Goal: Task Accomplishment & Management: Use online tool/utility

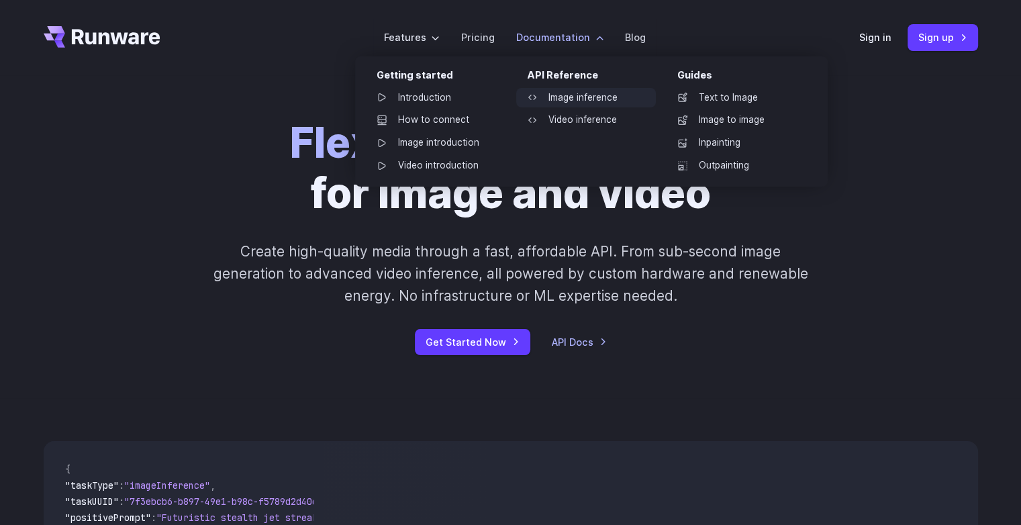
click at [564, 93] on link "Image inference" at bounding box center [586, 98] width 140 height 20
click at [783, 125] on link "Image to image" at bounding box center [736, 120] width 140 height 20
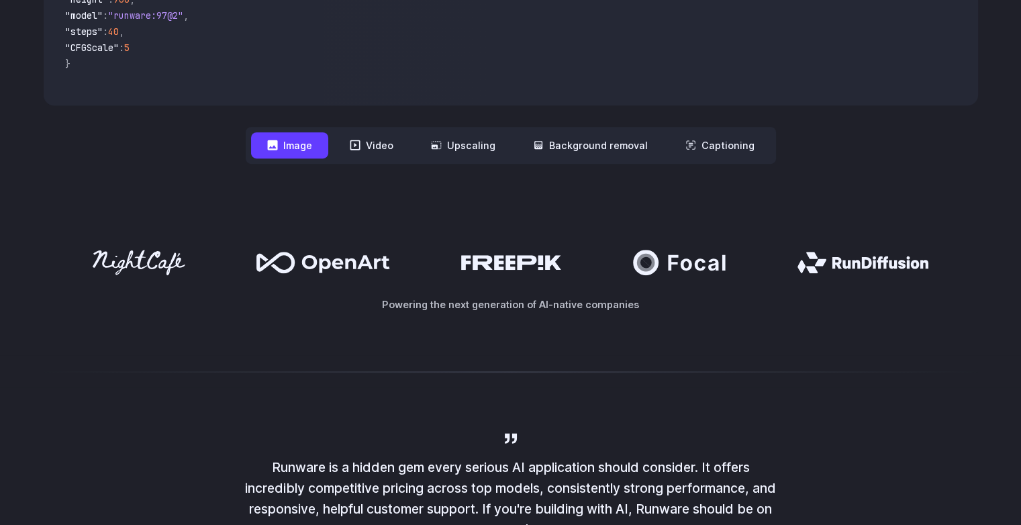
scroll to position [548, 0]
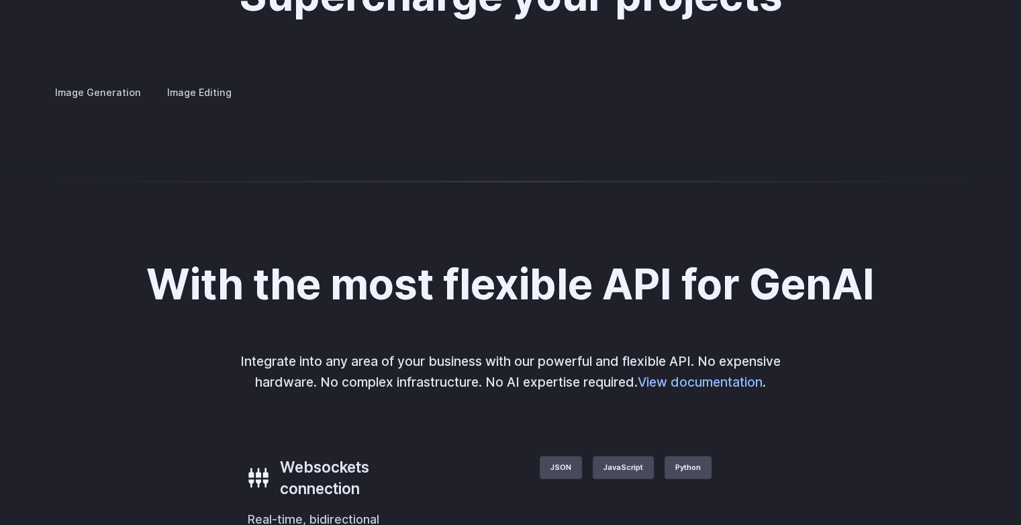
scroll to position [2546, 0]
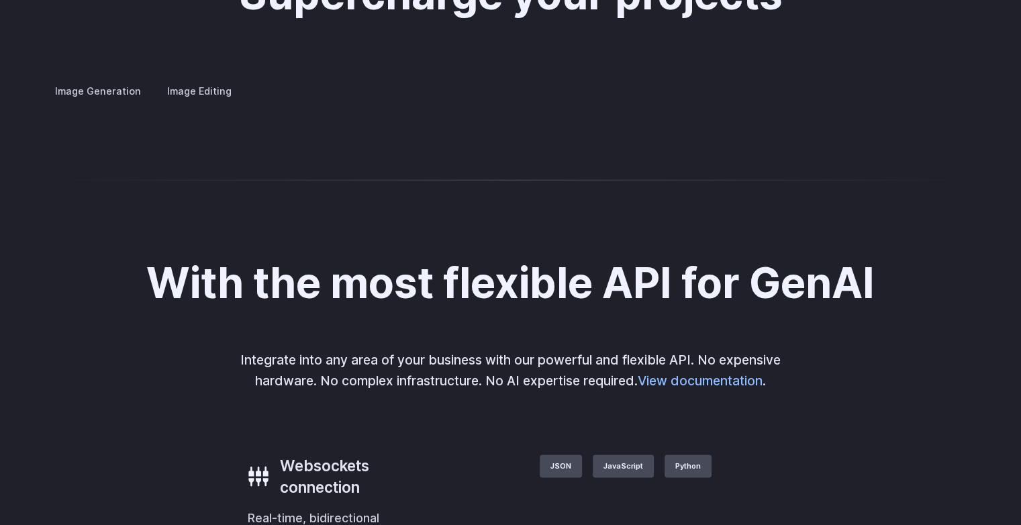
click at [190, 79] on label "Image Editing" at bounding box center [199, 90] width 87 height 23
click at [0, 0] on h3 "Upscaling" at bounding box center [0, 0] width 0 height 0
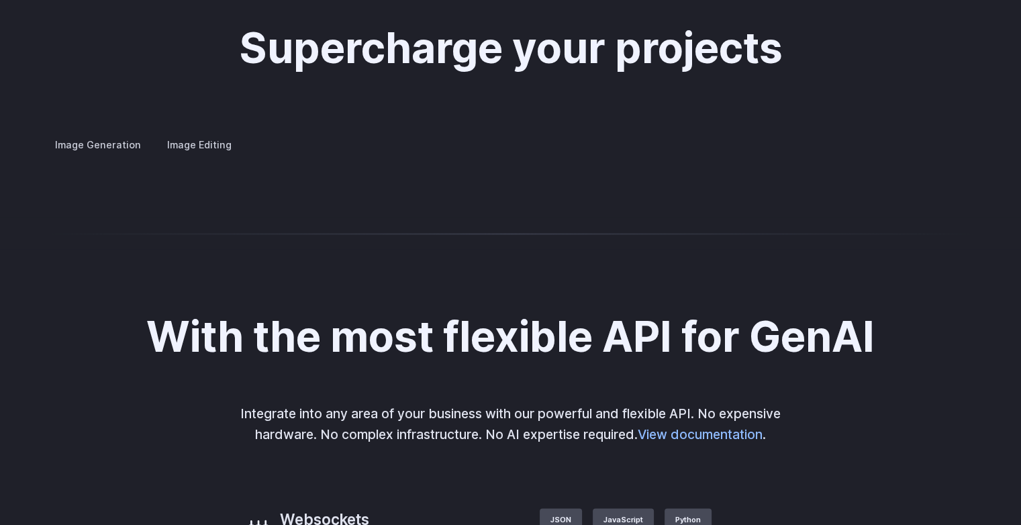
scroll to position [2490, 0]
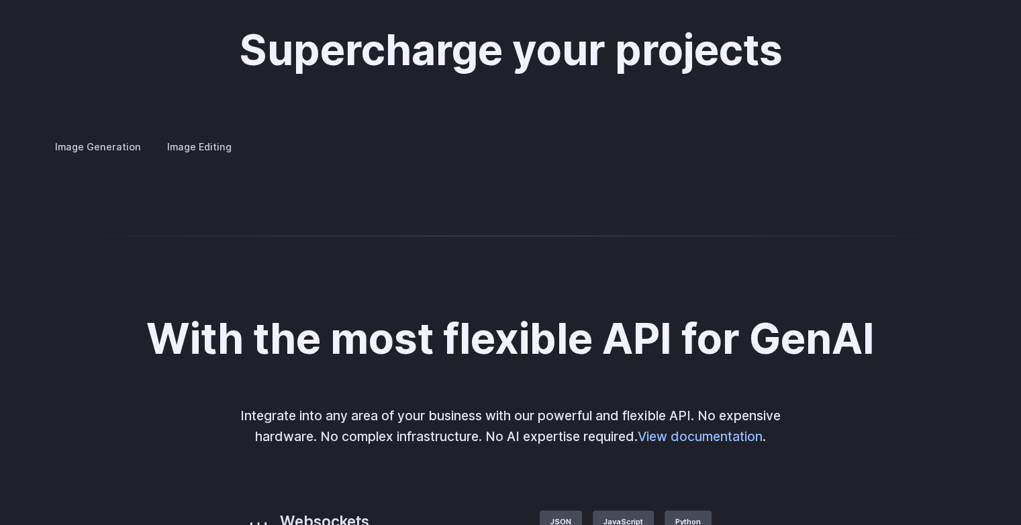
click at [81, 139] on label "Image Generation" at bounding box center [98, 145] width 109 height 23
click at [201, 134] on label "Image Editing" at bounding box center [199, 145] width 87 height 23
click at [0, 0] on summary "Outpainting" at bounding box center [0, 0] width 0 height 0
click at [0, 0] on details "Inpainting Fill in missing or damaged parts of images seamlessly, restoring the…" at bounding box center [0, 0] width 0 height 0
click at [0, 0] on summary "Inpainting" at bounding box center [0, 0] width 0 height 0
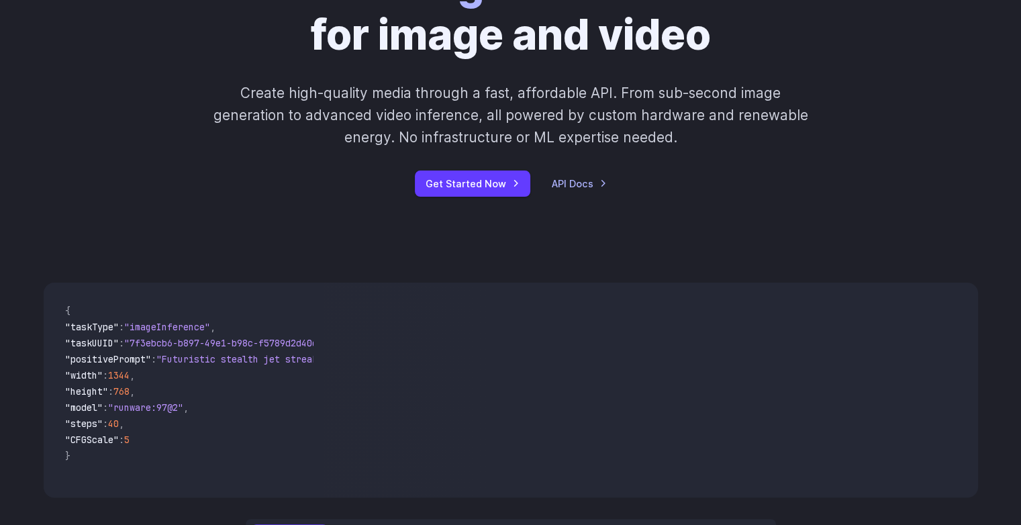
scroll to position [0, 0]
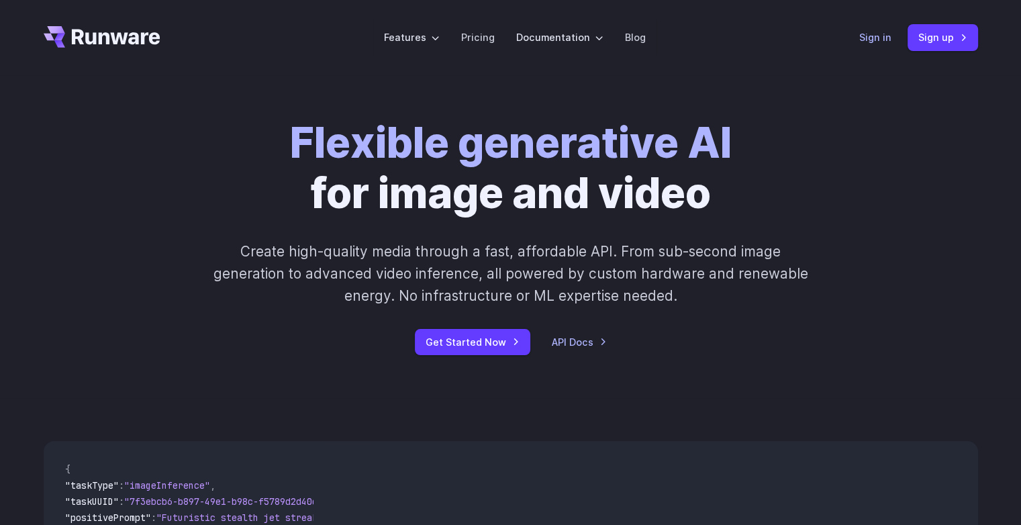
click at [882, 36] on link "Sign in" at bounding box center [875, 37] width 32 height 15
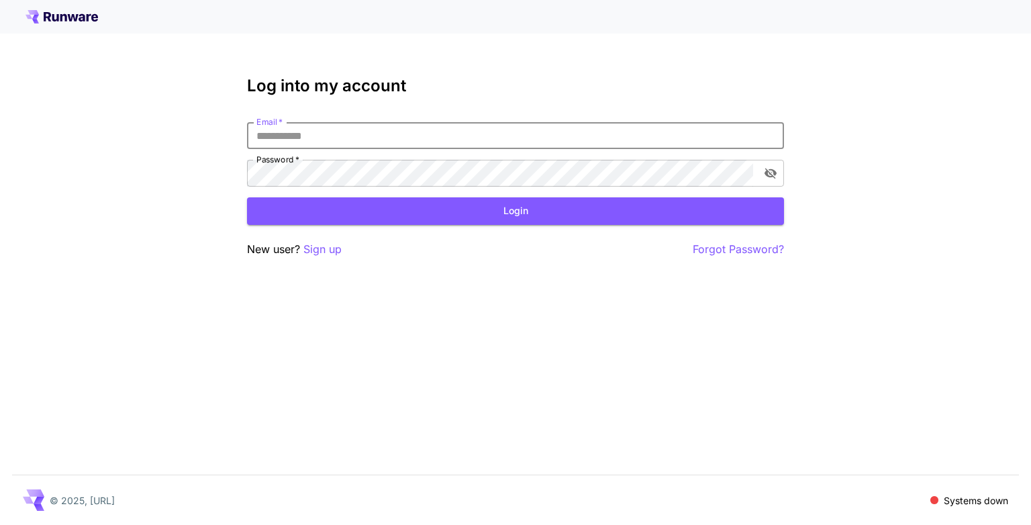
type input "**********"
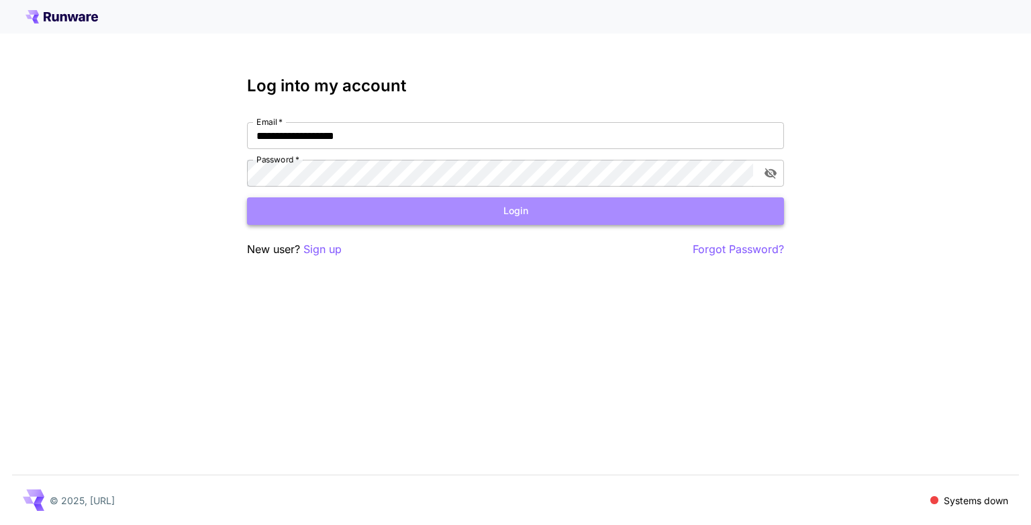
click at [340, 220] on button "Login" at bounding box center [515, 211] width 537 height 28
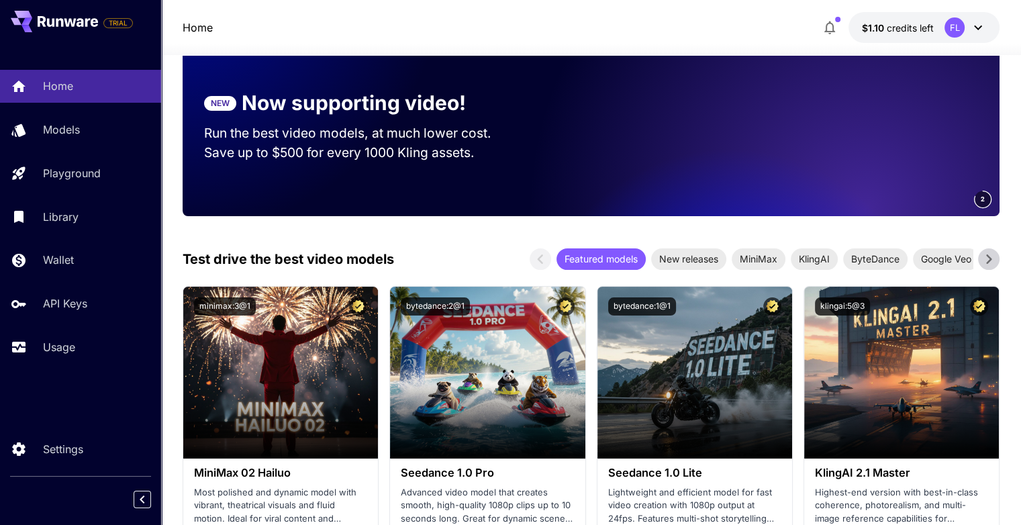
scroll to position [166, 0]
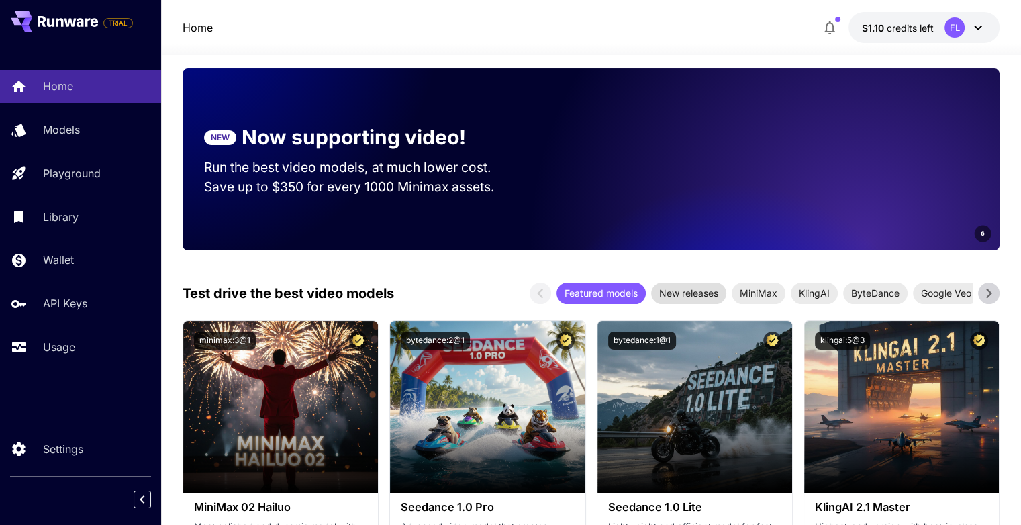
click at [686, 295] on span "New releases" at bounding box center [688, 293] width 75 height 14
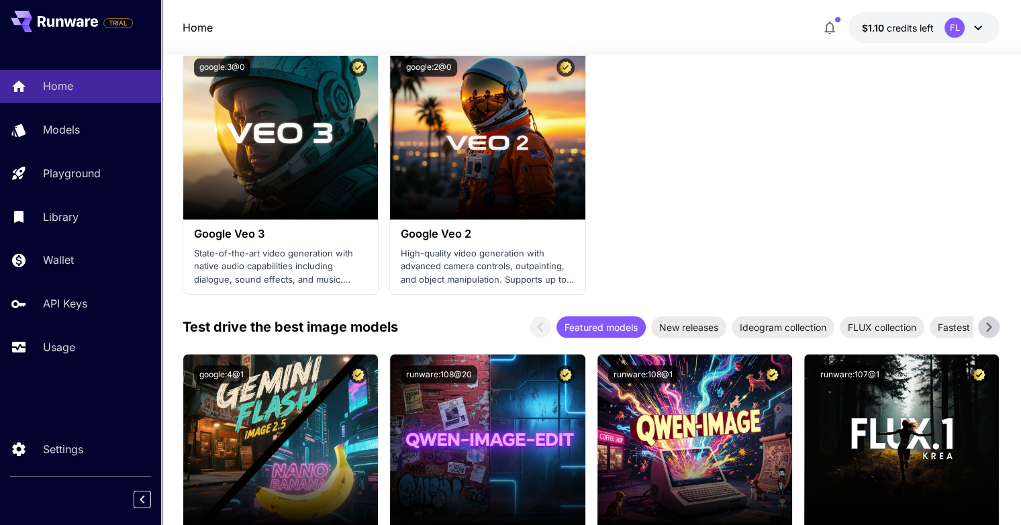
scroll to position [1620, 0]
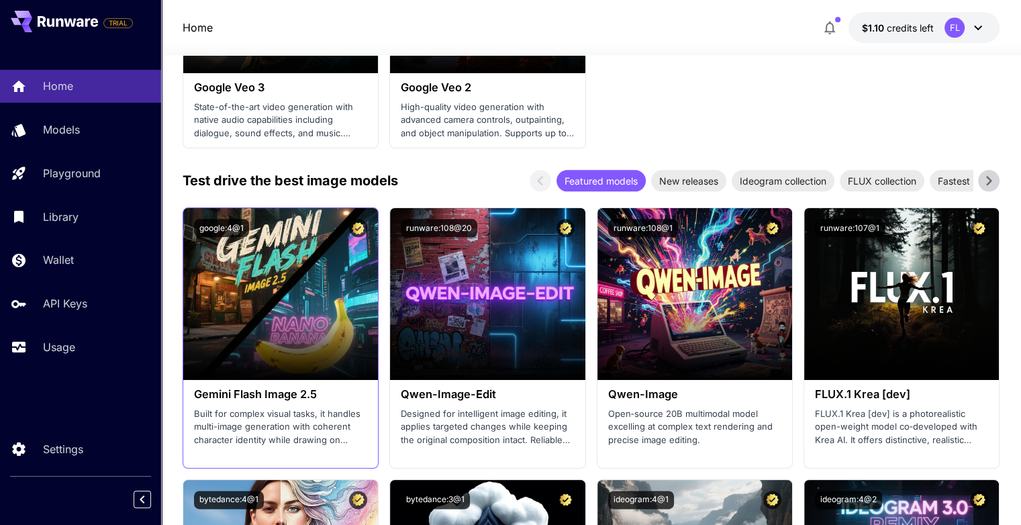
click at [307, 427] on p "Built for complex visual tasks, it handles multi-image generation with coherent…" at bounding box center [280, 427] width 173 height 40
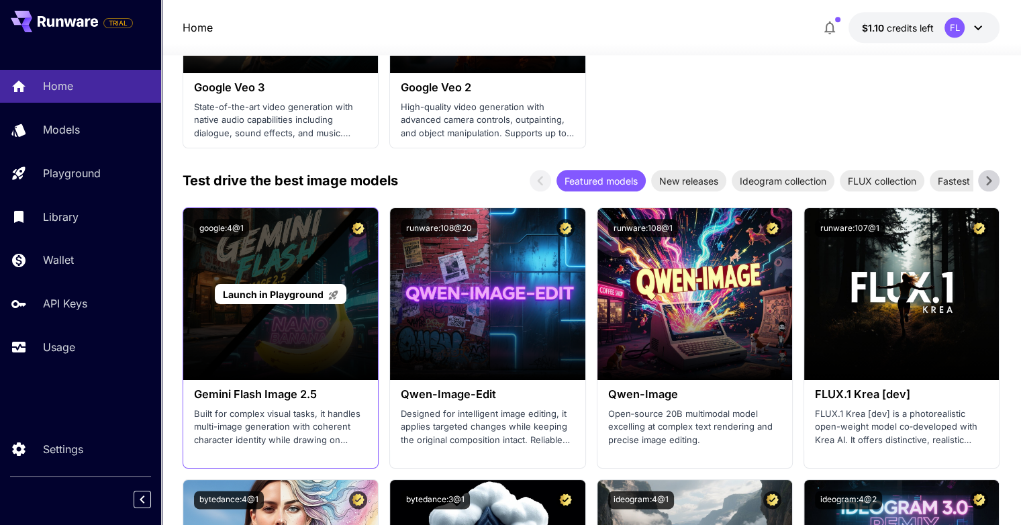
click at [287, 305] on div "Launch in Playground" at bounding box center [280, 294] width 195 height 172
click at [292, 295] on span "Launch in Playground" at bounding box center [273, 294] width 101 height 11
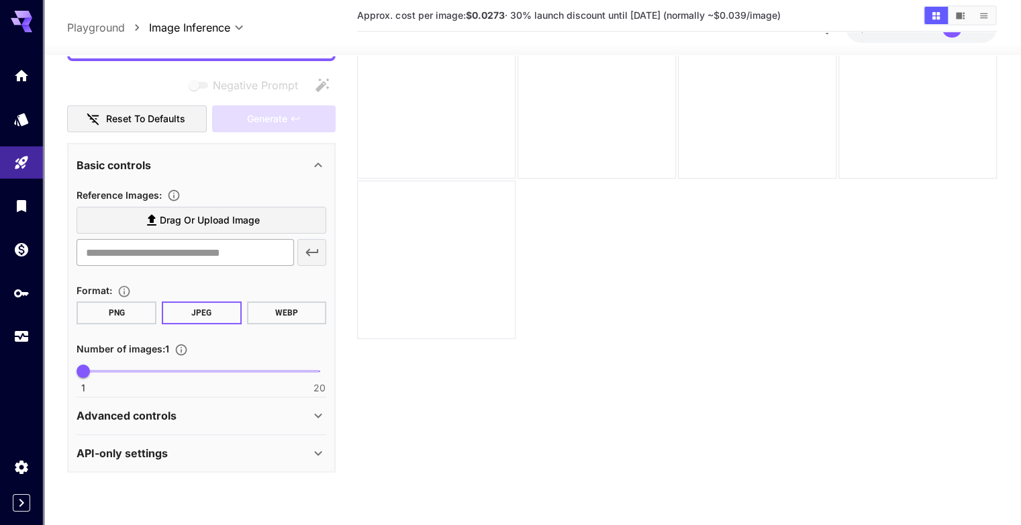
scroll to position [106, 0]
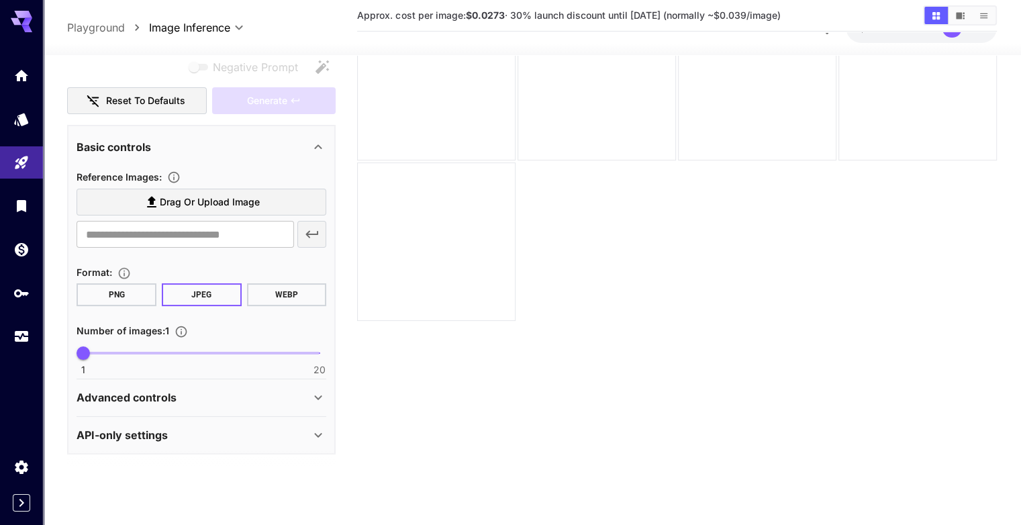
click at [170, 176] on icon "Upload a reference image to guide the result. This is needed for Image-to-Image…" at bounding box center [173, 177] width 13 height 13
click at [236, 396] on div "Advanced controls" at bounding box center [192, 398] width 233 height 16
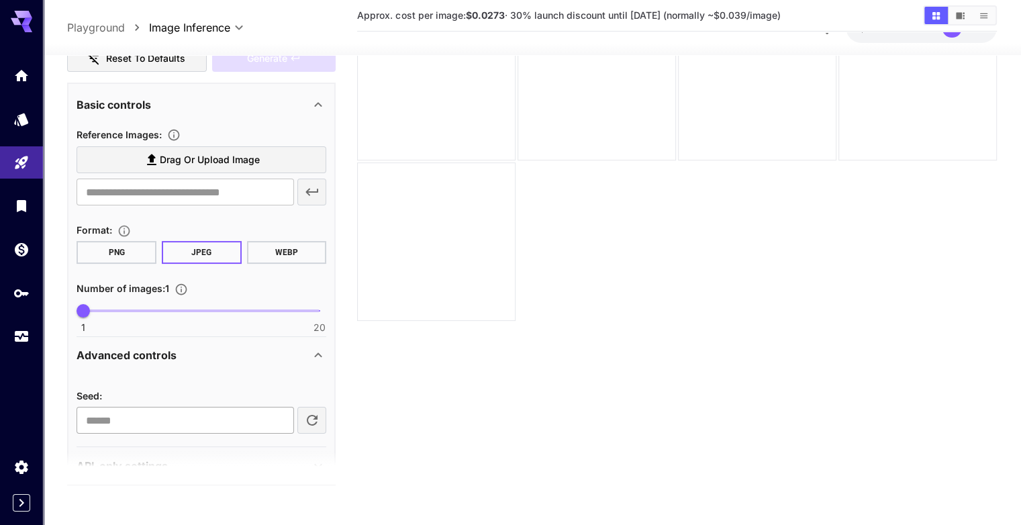
scroll to position [232, 0]
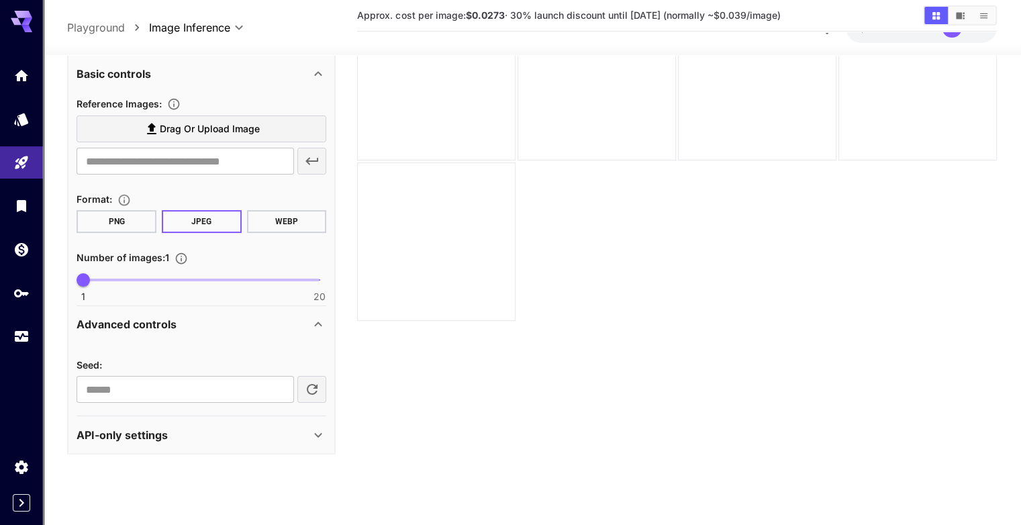
click at [305, 317] on div "Advanced controls" at bounding box center [192, 325] width 233 height 16
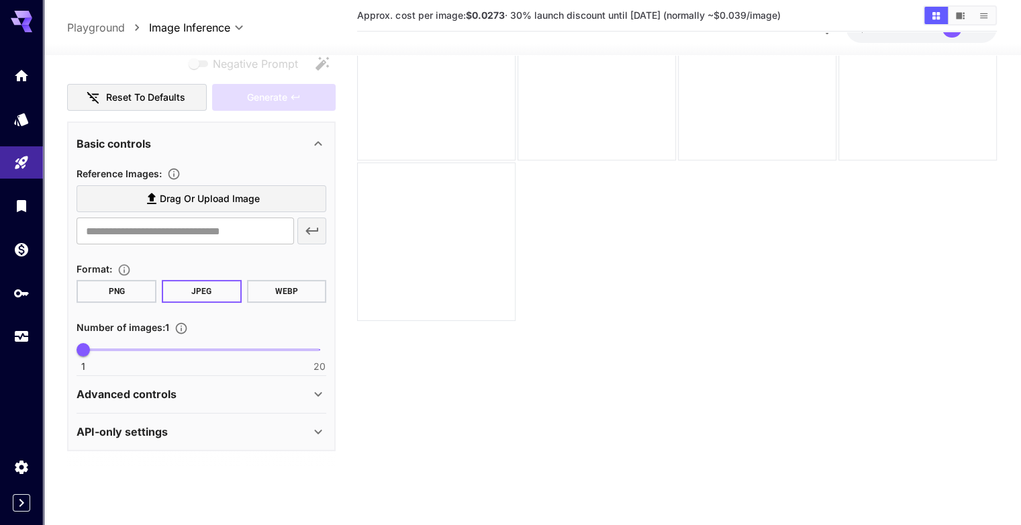
scroll to position [160, 0]
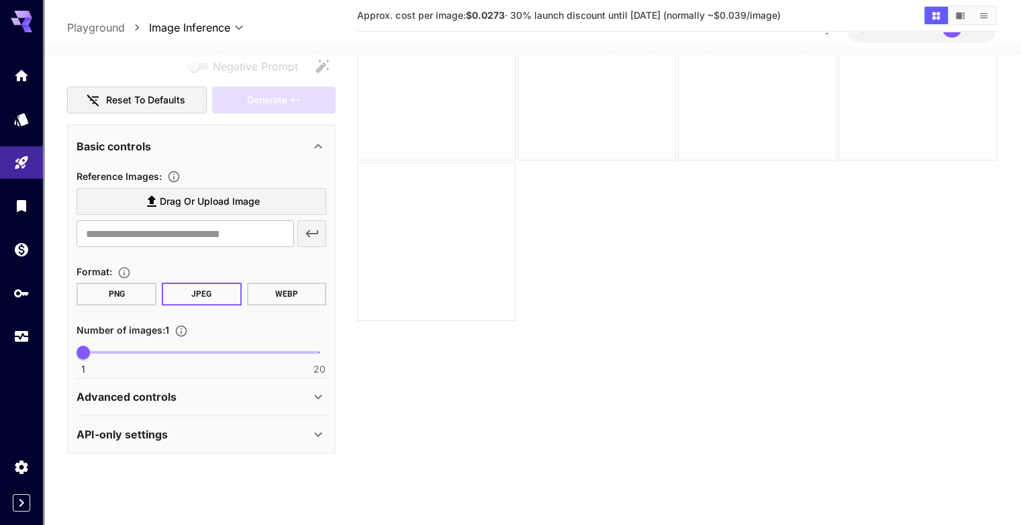
click at [317, 423] on div "API-only settings" at bounding box center [201, 434] width 250 height 32
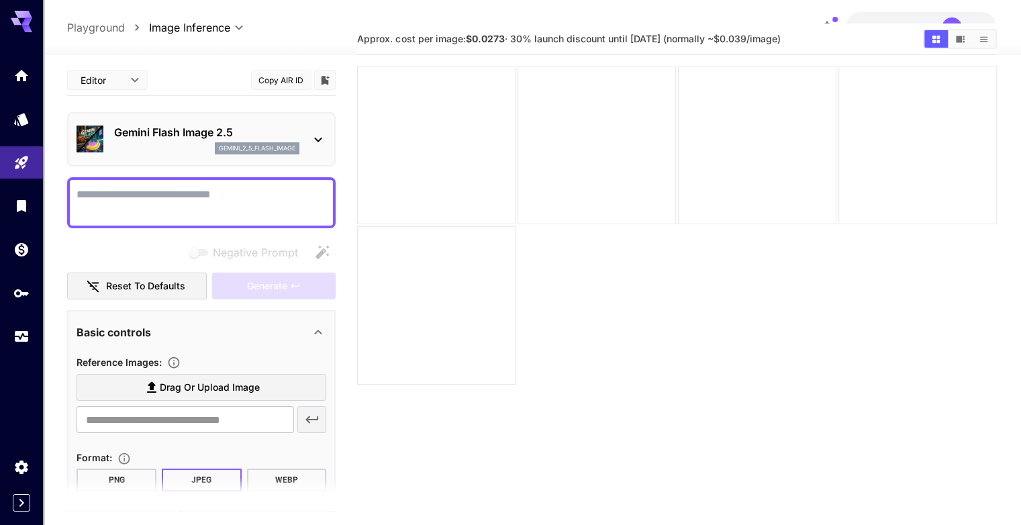
scroll to position [0, 0]
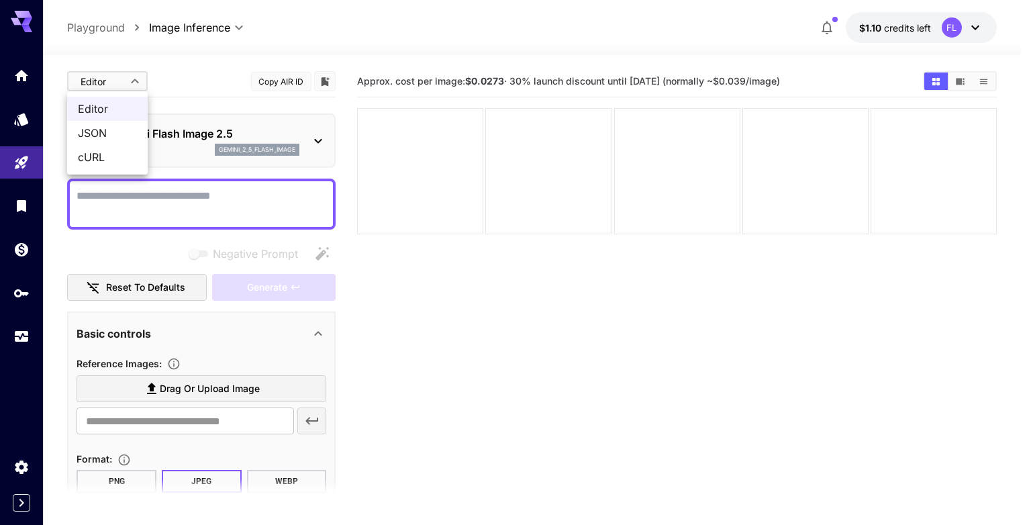
click at [89, 88] on body "**********" at bounding box center [515, 315] width 1031 height 631
click at [86, 142] on li "JSON" at bounding box center [107, 133] width 81 height 24
type input "****"
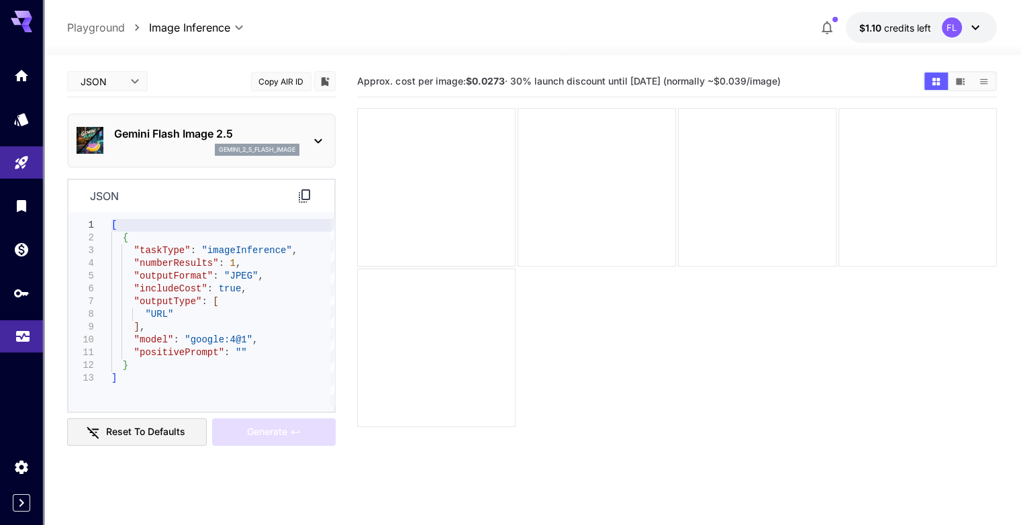
click at [17, 348] on link at bounding box center [21, 336] width 43 height 33
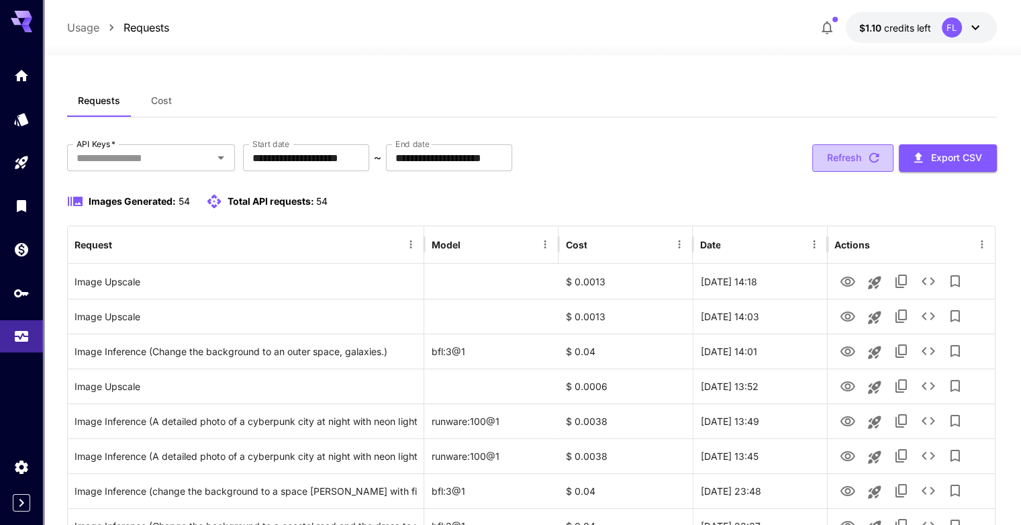
click at [823, 168] on button "Refresh" at bounding box center [852, 158] width 81 height 28
click at [823, 162] on button "Refresh" at bounding box center [852, 158] width 81 height 28
click at [827, 156] on button "Refresh" at bounding box center [852, 158] width 81 height 28
click at [825, 158] on button "Refresh" at bounding box center [852, 158] width 81 height 28
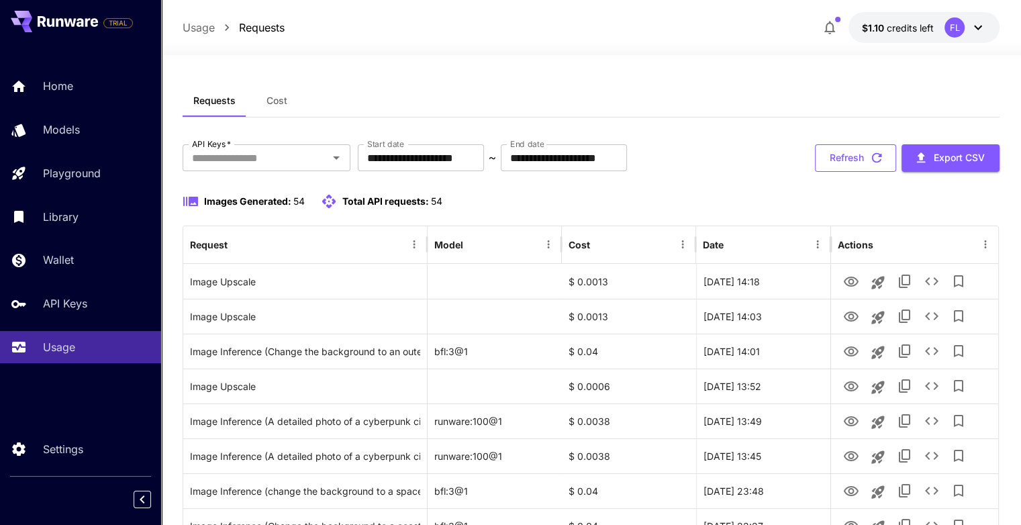
click at [851, 160] on button "Refresh" at bounding box center [855, 158] width 81 height 28
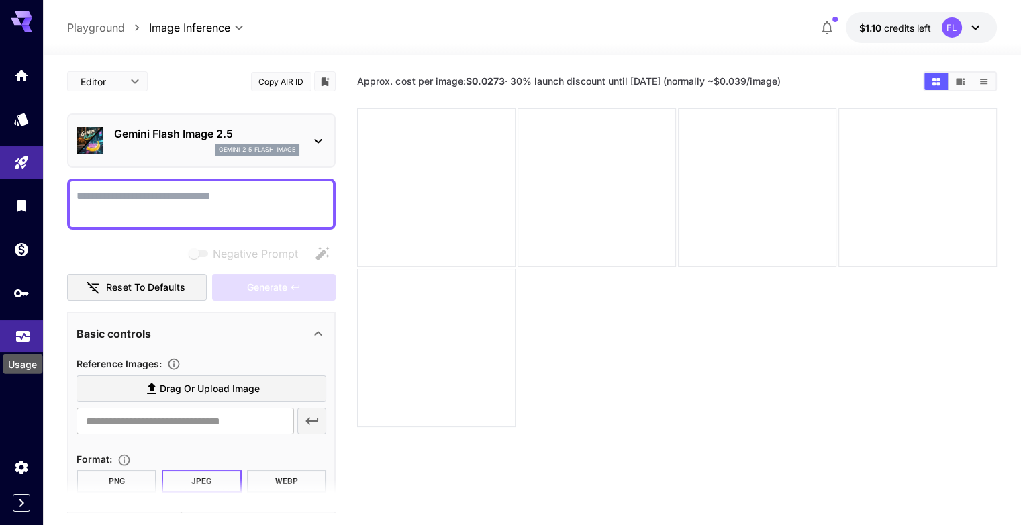
click at [29, 340] on icon "Usage" at bounding box center [23, 332] width 16 height 16
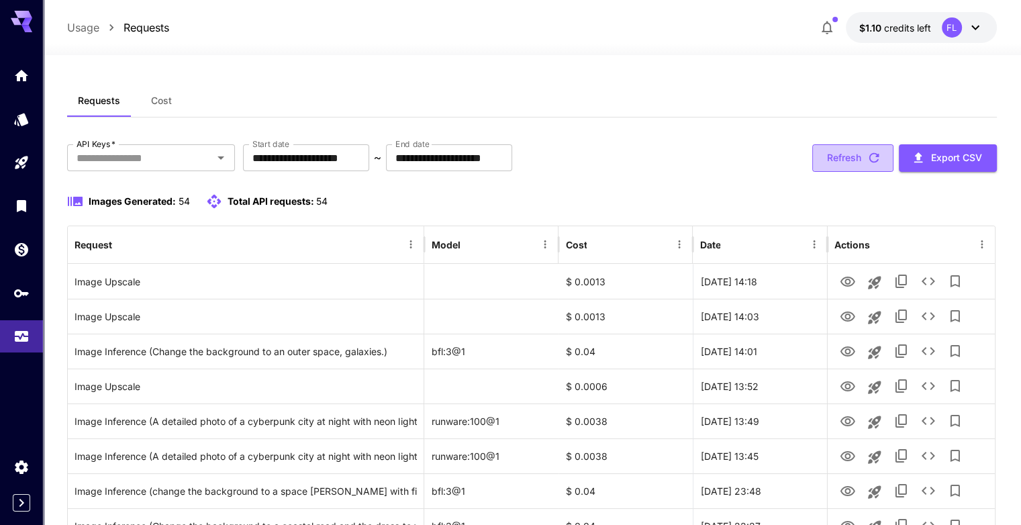
click at [856, 158] on button "Refresh" at bounding box center [852, 158] width 81 height 28
click at [849, 155] on button "Refresh" at bounding box center [852, 158] width 81 height 28
click at [837, 163] on button "Refresh" at bounding box center [852, 158] width 81 height 28
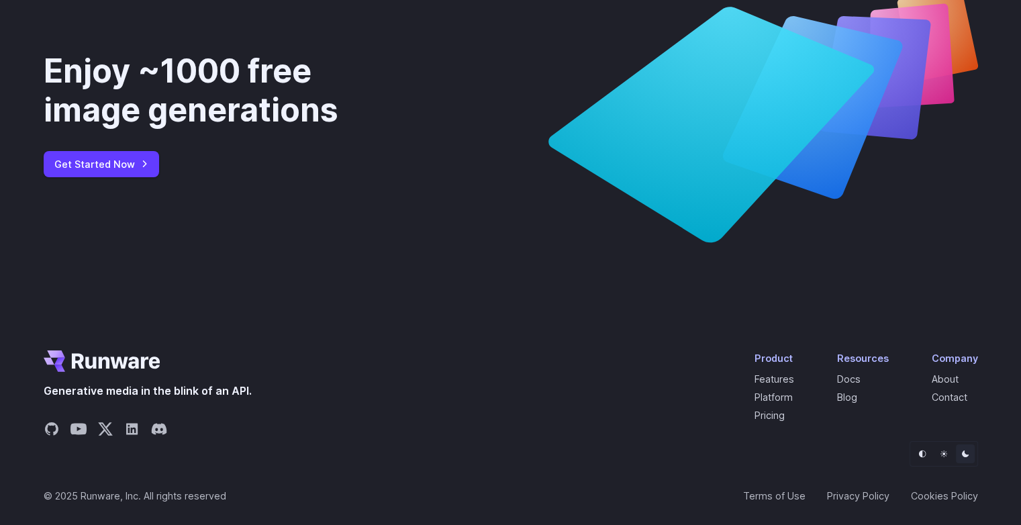
scroll to position [5025, 0]
click at [847, 374] on link "Docs" at bounding box center [848, 378] width 23 height 11
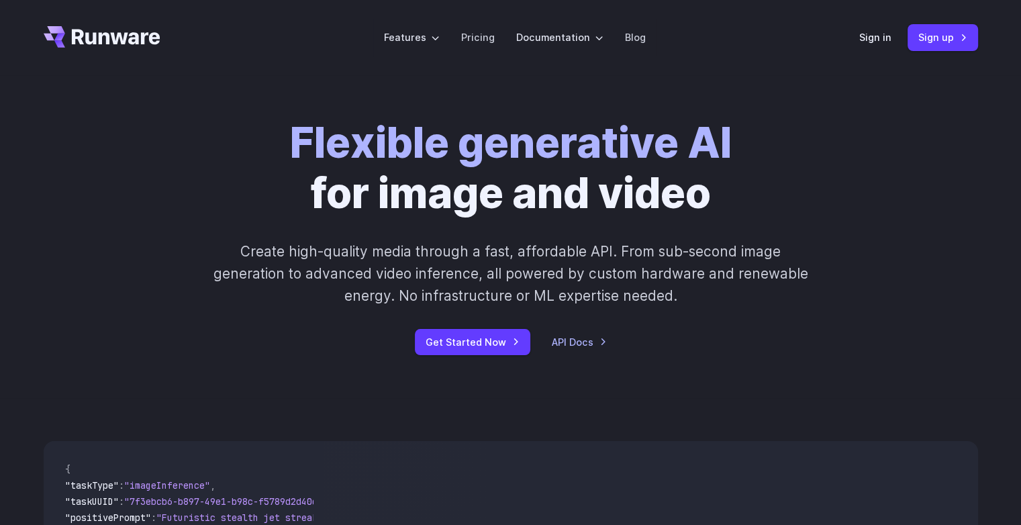
click at [872, 45] on div "Sign in Sign up" at bounding box center [918, 37] width 119 height 26
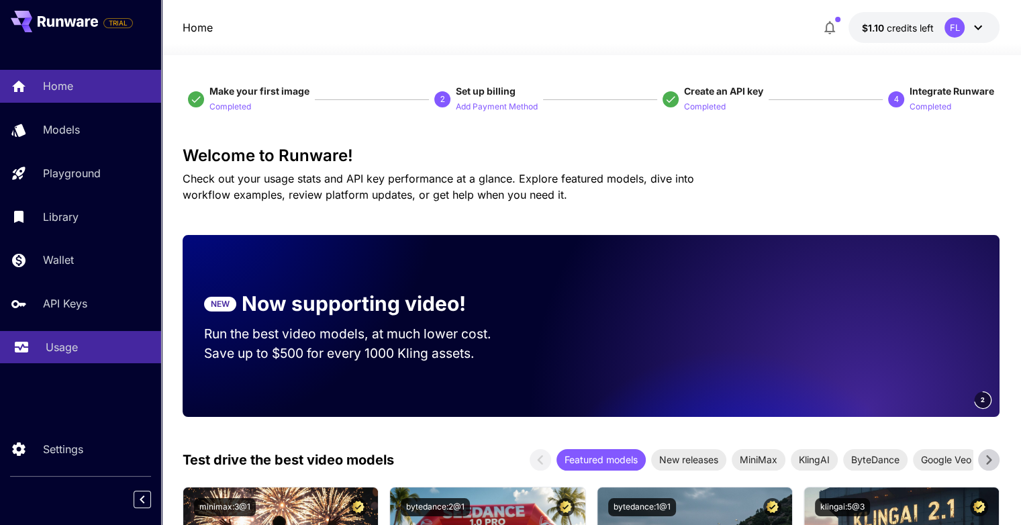
click at [62, 359] on link "Usage" at bounding box center [80, 347] width 161 height 33
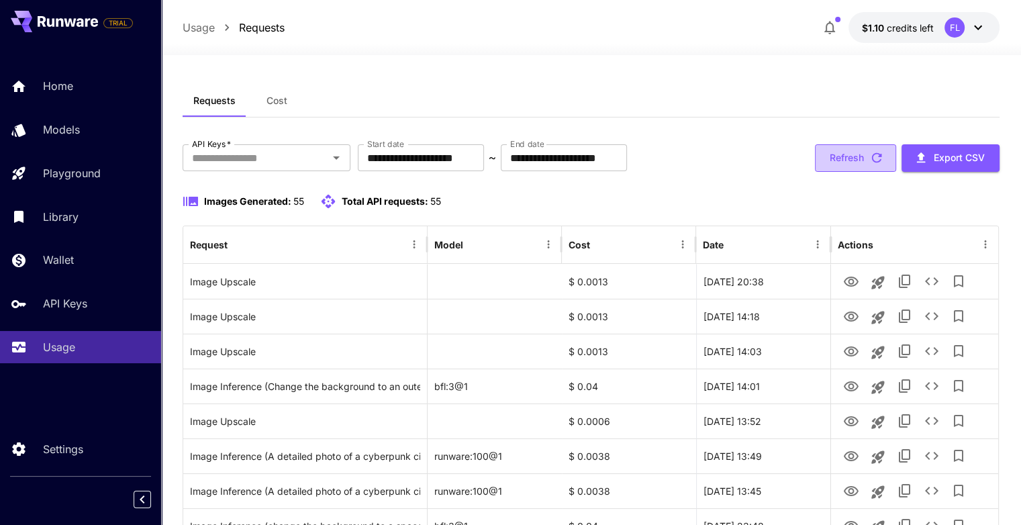
click at [857, 164] on button "Refresh" at bounding box center [855, 158] width 81 height 28
click at [853, 166] on button "Refresh" at bounding box center [855, 158] width 81 height 28
click at [852, 157] on button "Refresh" at bounding box center [855, 158] width 81 height 28
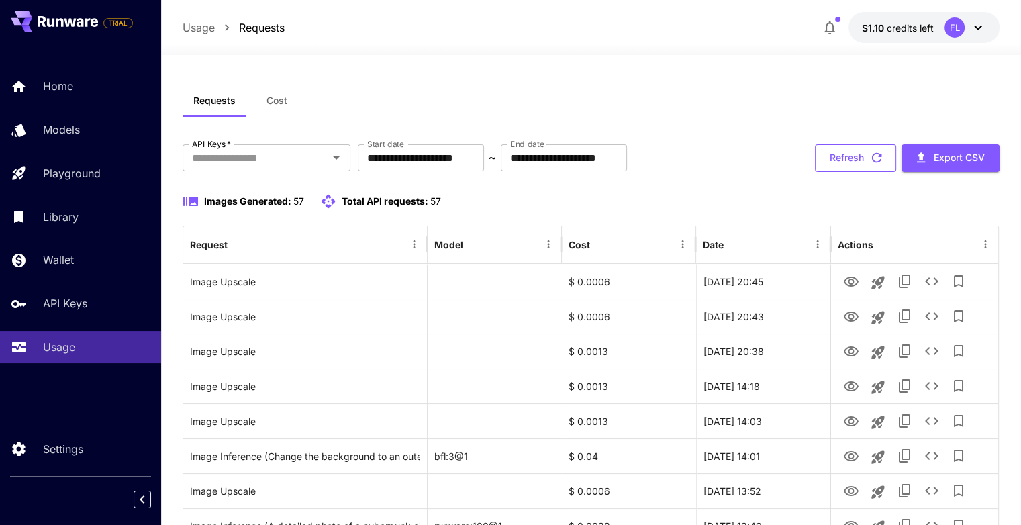
click at [870, 160] on icon "button" at bounding box center [876, 157] width 15 height 15
click at [858, 155] on button "Refresh" at bounding box center [855, 158] width 81 height 28
click at [861, 157] on button "Refresh" at bounding box center [855, 158] width 81 height 28
click at [854, 167] on button "Refresh" at bounding box center [855, 158] width 81 height 28
click at [850, 163] on div "Refresh Export CSV" at bounding box center [907, 158] width 185 height 28
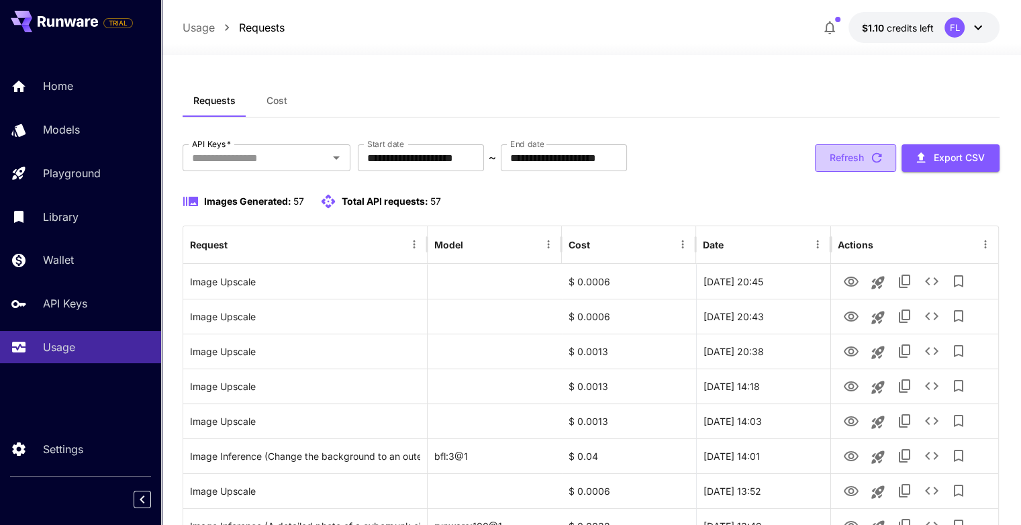
click at [822, 166] on button "Refresh" at bounding box center [855, 158] width 81 height 28
click at [827, 156] on button "Refresh" at bounding box center [855, 158] width 81 height 28
click at [845, 166] on button "Refresh" at bounding box center [855, 158] width 81 height 28
click at [872, 152] on icon "button" at bounding box center [876, 157] width 15 height 15
click at [869, 152] on icon "button" at bounding box center [876, 157] width 15 height 15
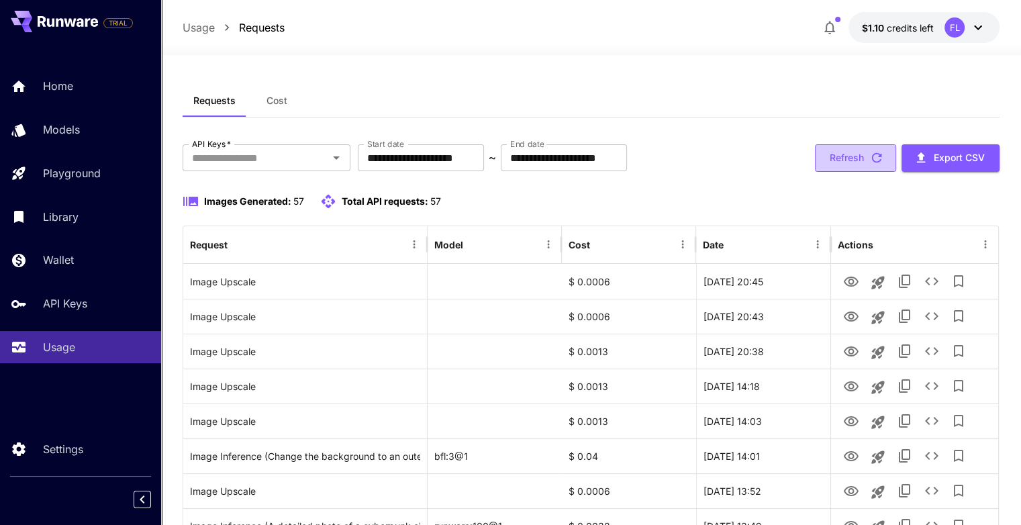
click at [829, 165] on button "Refresh" at bounding box center [855, 158] width 81 height 28
click at [845, 160] on button "Refresh" at bounding box center [855, 158] width 81 height 28
click at [832, 157] on button "Refresh" at bounding box center [855, 158] width 81 height 28
click at [841, 163] on button "Refresh" at bounding box center [855, 158] width 81 height 28
click at [840, 160] on button "Refresh" at bounding box center [855, 158] width 81 height 28
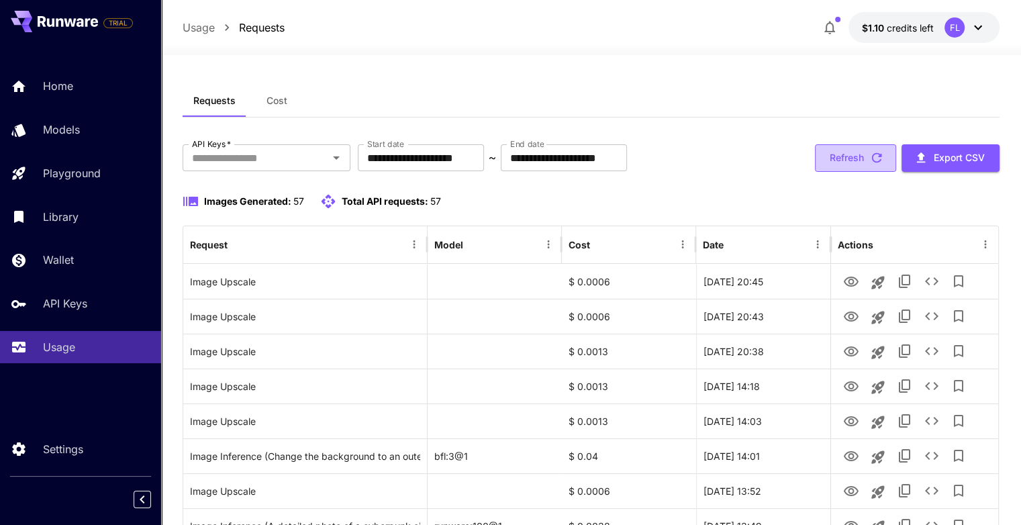
click at [841, 152] on button "Refresh" at bounding box center [855, 158] width 81 height 28
click at [839, 154] on button "Refresh" at bounding box center [855, 158] width 81 height 28
click at [837, 154] on button "Refresh" at bounding box center [855, 158] width 81 height 28
click at [839, 150] on button "Refresh" at bounding box center [855, 158] width 81 height 28
click at [831, 160] on button "Refresh" at bounding box center [855, 158] width 81 height 28
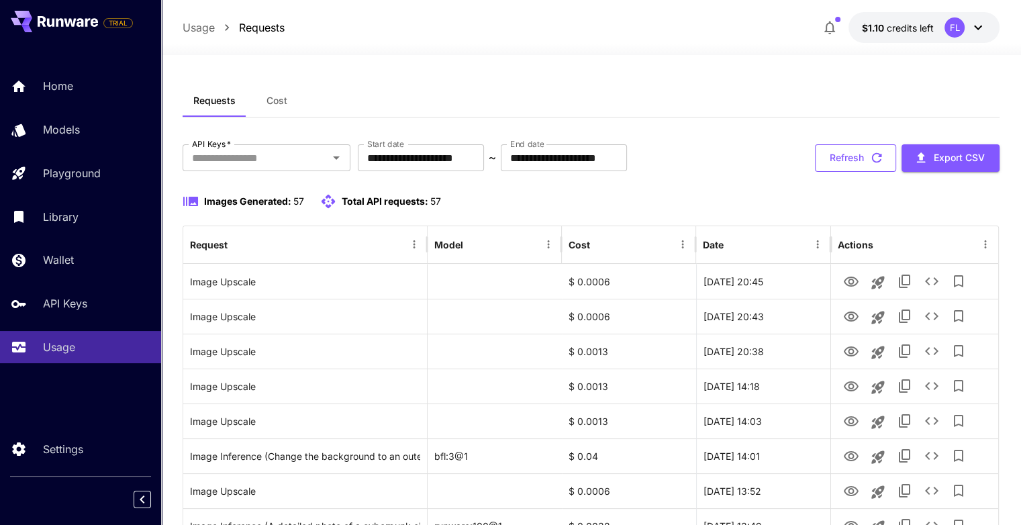
click at [847, 161] on button "Refresh" at bounding box center [855, 158] width 81 height 28
click at [845, 158] on button "Refresh" at bounding box center [855, 158] width 81 height 28
click at [857, 159] on button "Refresh" at bounding box center [855, 158] width 81 height 28
click at [839, 152] on button "Refresh" at bounding box center [855, 158] width 81 height 28
click at [847, 148] on button "Refresh" at bounding box center [855, 158] width 81 height 28
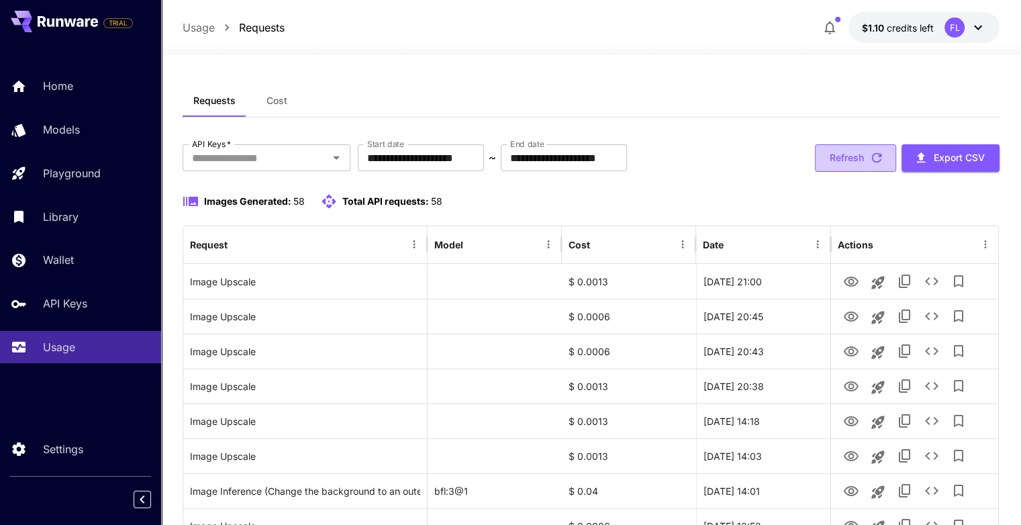
click at [864, 158] on button "Refresh" at bounding box center [855, 158] width 81 height 28
click at [856, 160] on button "Refresh" at bounding box center [855, 158] width 81 height 28
click at [834, 154] on button "Refresh" at bounding box center [855, 158] width 81 height 28
click at [842, 146] on button "Refresh" at bounding box center [855, 158] width 81 height 28
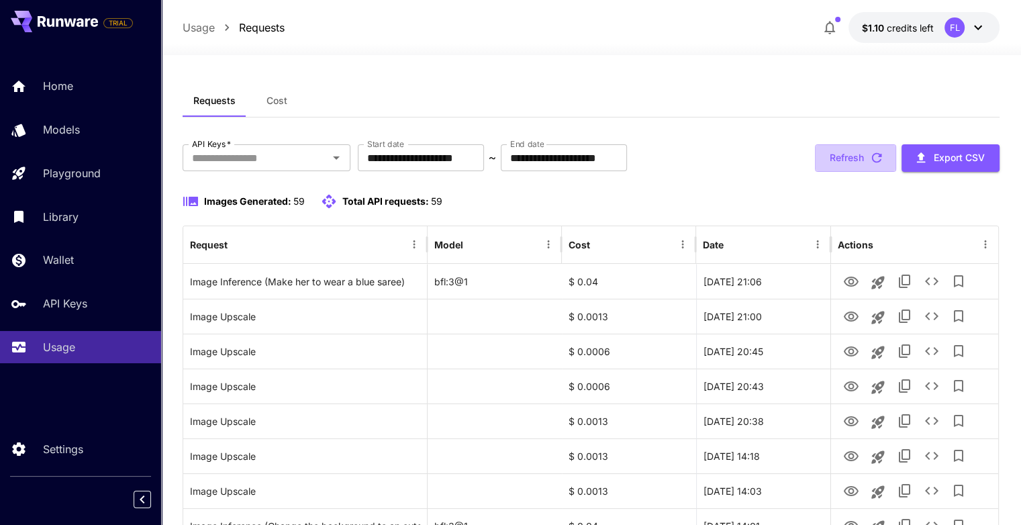
click at [839, 152] on button "Refresh" at bounding box center [855, 158] width 81 height 28
click at [841, 160] on button "Refresh" at bounding box center [855, 158] width 81 height 28
click at [857, 155] on button "Refresh" at bounding box center [855, 158] width 81 height 28
click at [845, 162] on button "Refresh" at bounding box center [855, 158] width 81 height 28
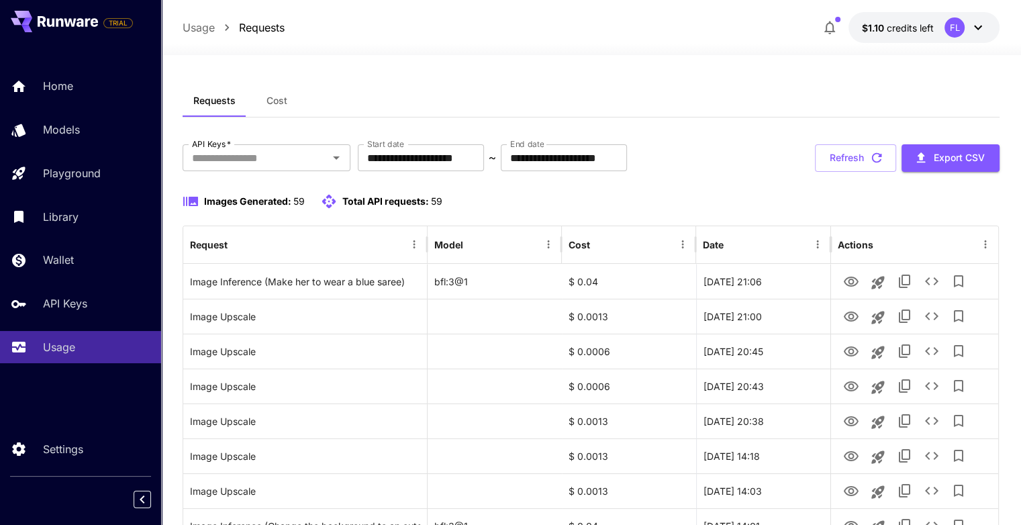
click at [848, 162] on button "Refresh" at bounding box center [855, 158] width 81 height 28
click at [842, 152] on button "Refresh" at bounding box center [855, 158] width 81 height 28
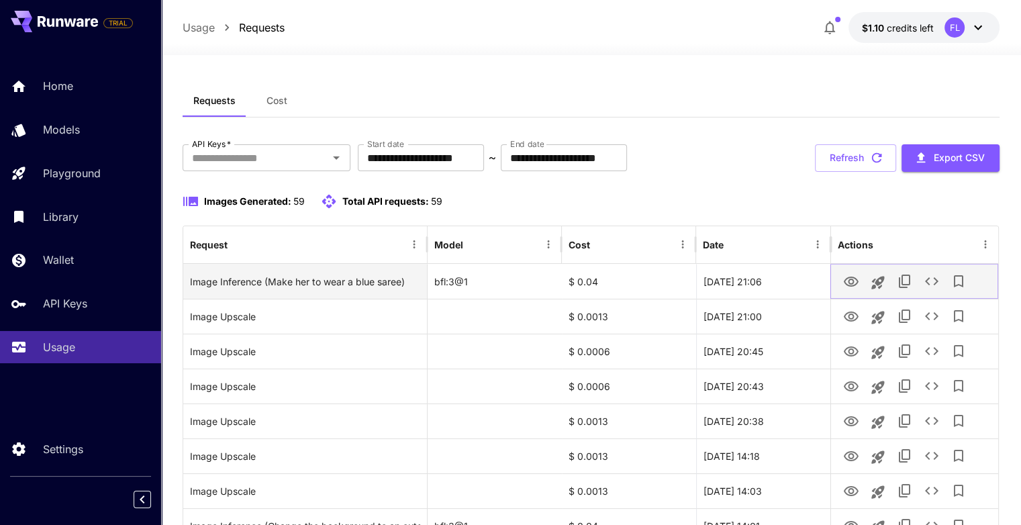
click at [848, 278] on icon "View Image" at bounding box center [851, 282] width 16 height 16
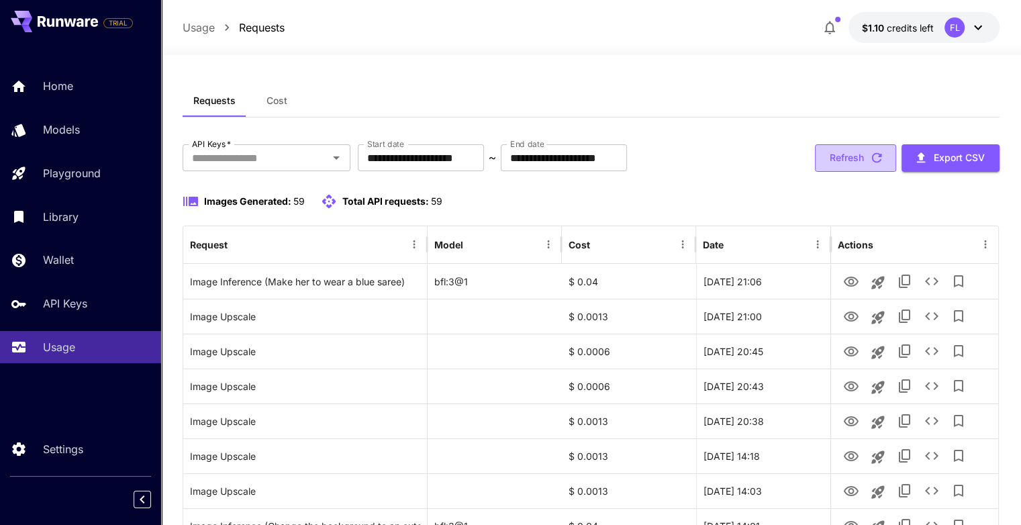
click at [849, 166] on button "Refresh" at bounding box center [855, 158] width 81 height 28
click at [847, 160] on button "Refresh" at bounding box center [855, 158] width 81 height 28
click at [845, 154] on button "Refresh" at bounding box center [855, 158] width 81 height 28
click at [827, 162] on button "Refresh" at bounding box center [855, 158] width 81 height 28
click at [862, 153] on button "Refresh" at bounding box center [855, 158] width 81 height 28
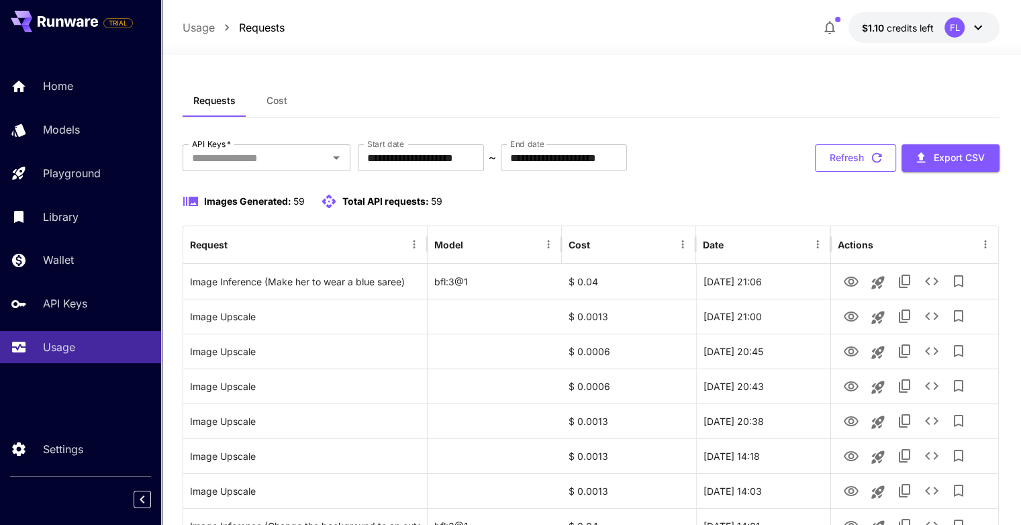
click at [825, 162] on button "Refresh" at bounding box center [855, 158] width 81 height 28
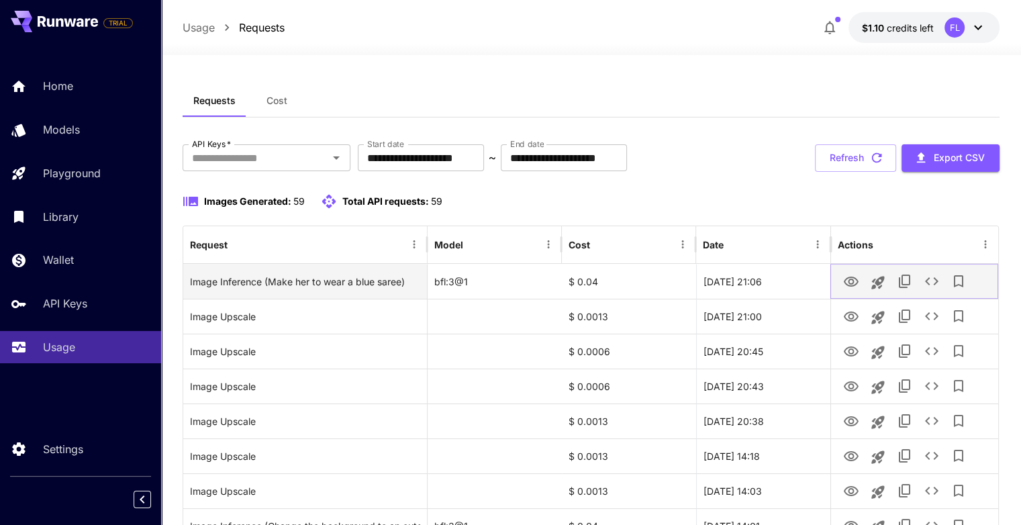
click at [847, 289] on icon "View Image" at bounding box center [851, 282] width 16 height 16
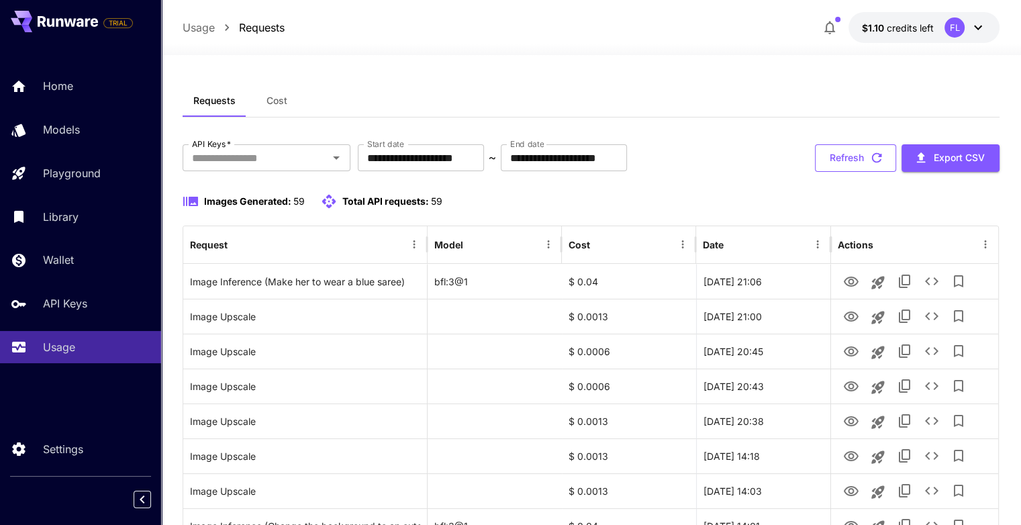
click at [863, 158] on button "Refresh" at bounding box center [855, 158] width 81 height 28
click at [844, 155] on button "Refresh" at bounding box center [855, 158] width 81 height 28
click at [866, 162] on button "Refresh" at bounding box center [855, 158] width 81 height 28
click at [838, 162] on button "Refresh" at bounding box center [855, 158] width 81 height 28
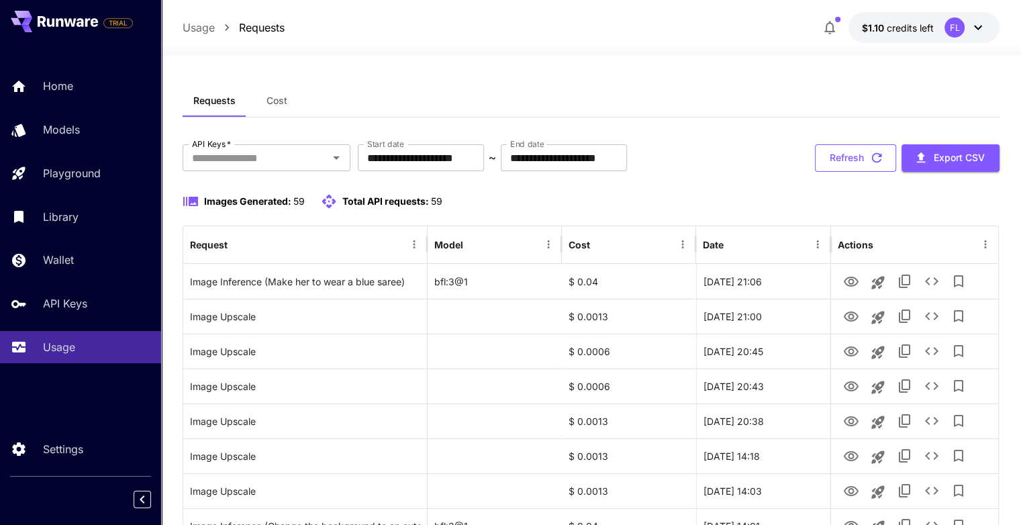
click at [870, 155] on icon "button" at bounding box center [876, 157] width 15 height 15
click at [851, 159] on button "Refresh" at bounding box center [855, 158] width 81 height 28
click at [827, 154] on button "Refresh" at bounding box center [855, 158] width 81 height 28
click at [843, 153] on button "Refresh" at bounding box center [855, 158] width 81 height 28
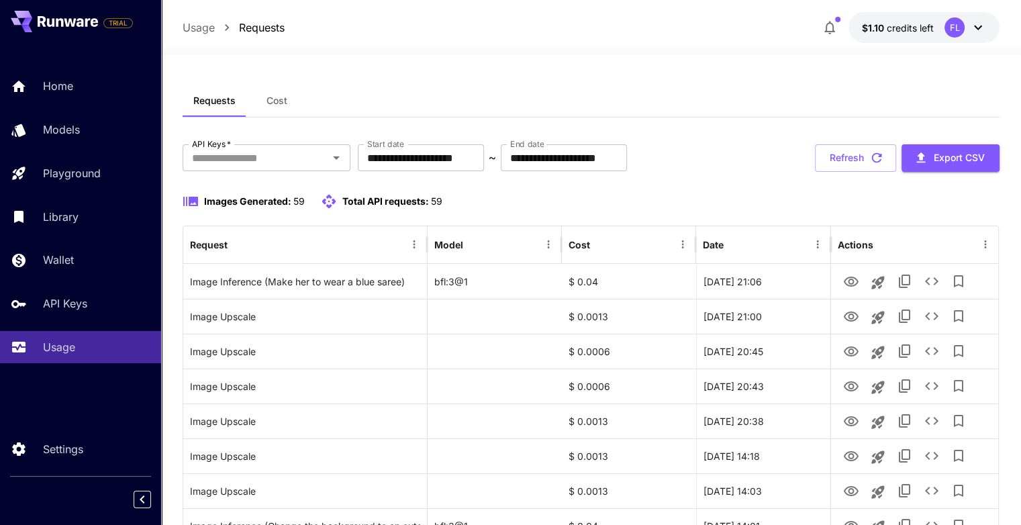
drag, startPoint x: 847, startPoint y: 152, endPoint x: 857, endPoint y: 147, distance: 11.1
click at [847, 152] on button "Refresh" at bounding box center [855, 158] width 81 height 28
click at [836, 29] on icon "button" at bounding box center [829, 27] width 16 height 16
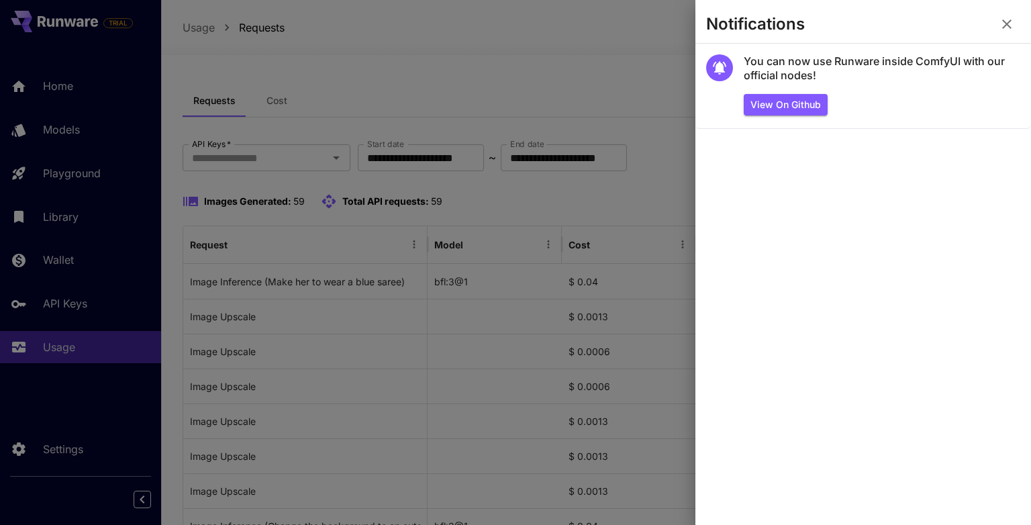
click at [1004, 23] on icon "button" at bounding box center [1006, 24] width 16 height 16
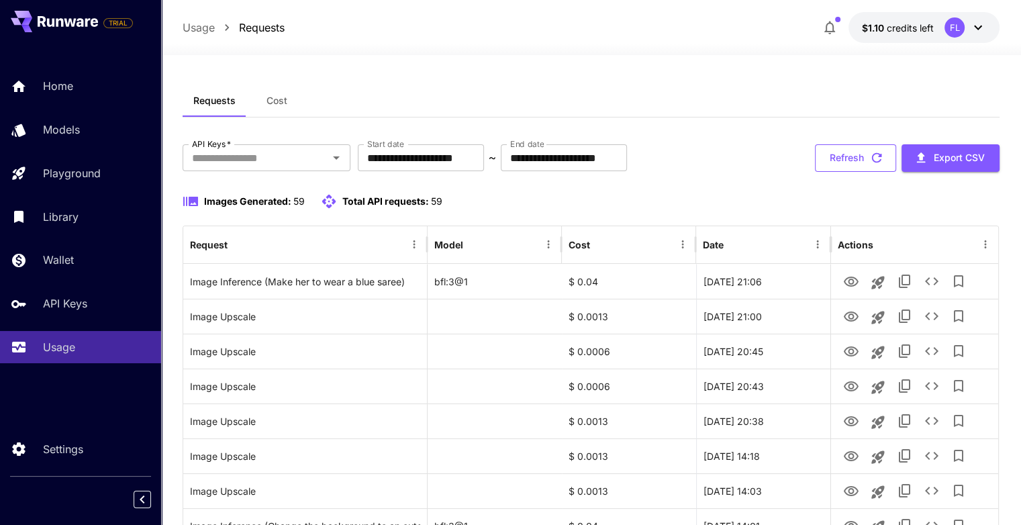
click at [870, 148] on button "Refresh" at bounding box center [855, 158] width 81 height 28
click at [851, 164] on button "Refresh" at bounding box center [855, 158] width 81 height 28
click at [843, 153] on button "Refresh" at bounding box center [855, 158] width 81 height 28
click at [842, 157] on button "Refresh" at bounding box center [855, 158] width 81 height 28
click at [862, 160] on button "Refresh" at bounding box center [855, 158] width 81 height 28
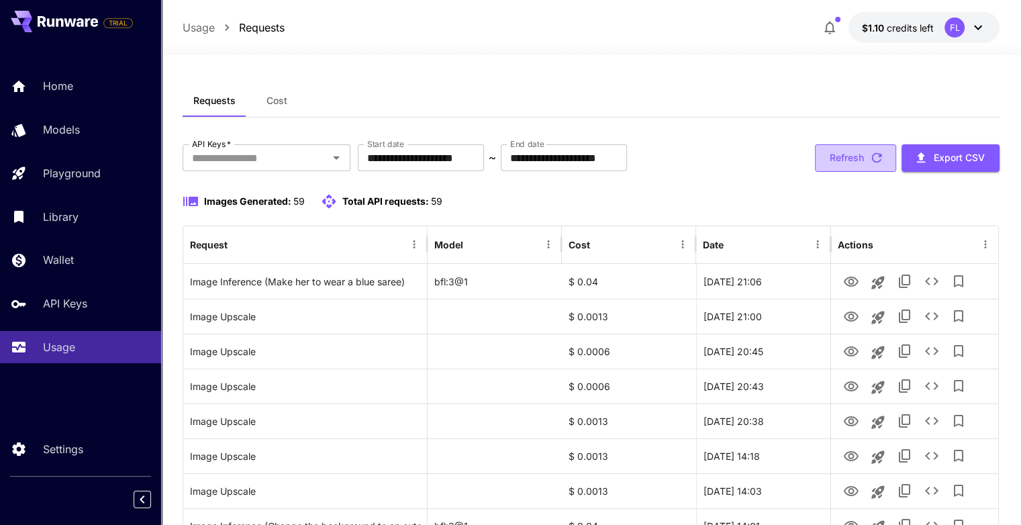
click at [837, 155] on button "Refresh" at bounding box center [855, 158] width 81 height 28
click at [828, 171] on button "Refresh" at bounding box center [855, 158] width 81 height 28
click at [830, 159] on button "Refresh" at bounding box center [855, 158] width 81 height 28
click at [857, 163] on button "Refresh" at bounding box center [855, 158] width 81 height 28
click at [860, 149] on button "Refresh" at bounding box center [855, 158] width 81 height 28
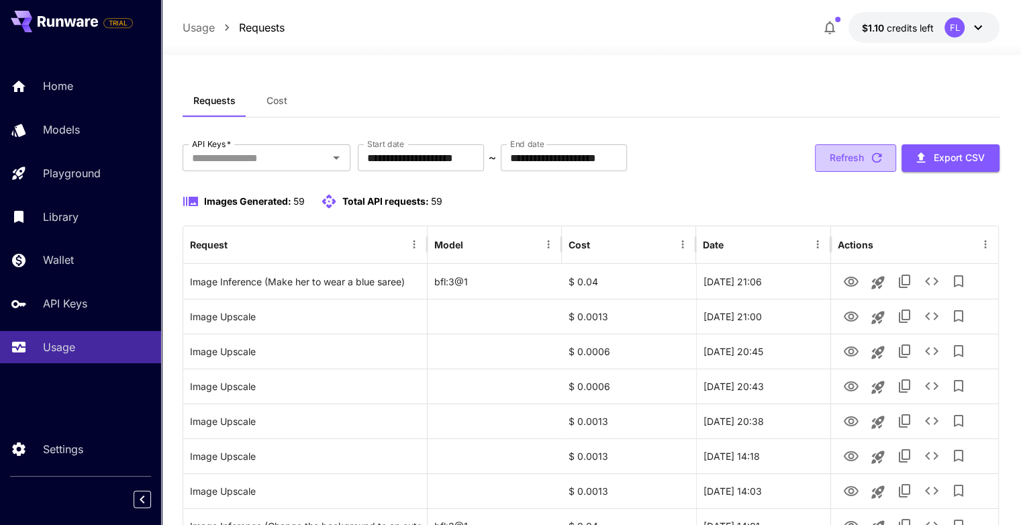
click at [851, 156] on button "Refresh" at bounding box center [855, 158] width 81 height 28
click at [854, 164] on button "Refresh" at bounding box center [855, 158] width 81 height 28
click at [843, 153] on button "Refresh" at bounding box center [855, 158] width 81 height 28
click at [857, 158] on button "Refresh" at bounding box center [855, 158] width 81 height 28
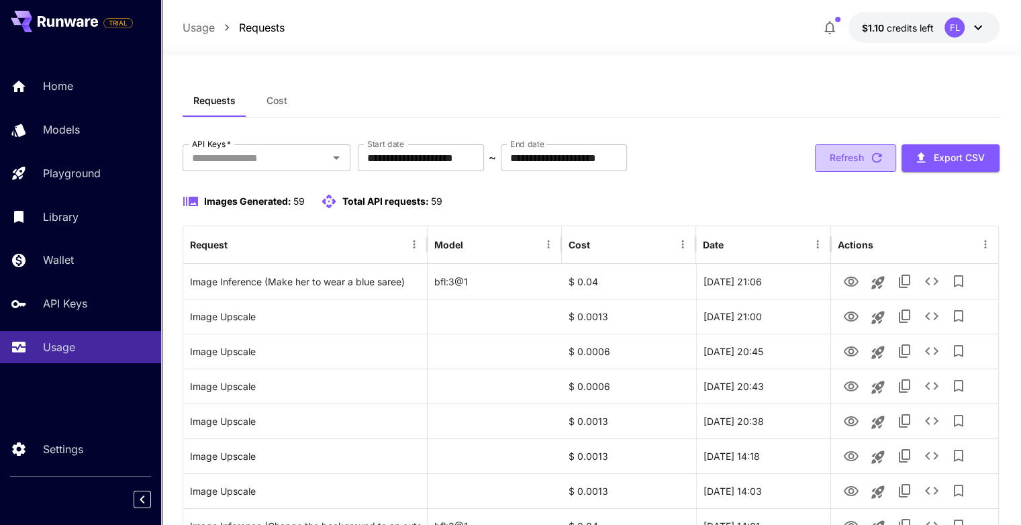
click at [841, 153] on button "Refresh" at bounding box center [855, 158] width 81 height 28
click at [884, 155] on button "Refresh" at bounding box center [855, 158] width 81 height 28
click at [853, 149] on button "Refresh" at bounding box center [855, 158] width 81 height 28
click at [843, 152] on button "Refresh" at bounding box center [855, 158] width 81 height 28
click at [849, 164] on button "Refresh" at bounding box center [855, 158] width 81 height 28
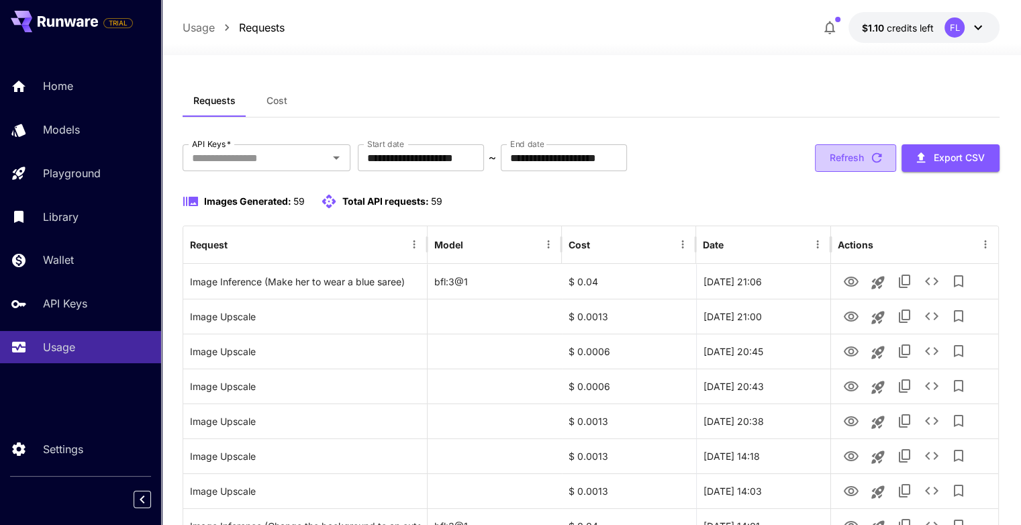
click at [870, 167] on button "Refresh" at bounding box center [855, 158] width 81 height 28
click at [845, 163] on button "Refresh" at bounding box center [855, 158] width 81 height 28
click at [852, 158] on button "Refresh" at bounding box center [855, 158] width 81 height 28
click at [845, 156] on button "Refresh" at bounding box center [855, 158] width 81 height 28
click at [845, 160] on button "Refresh" at bounding box center [855, 158] width 81 height 28
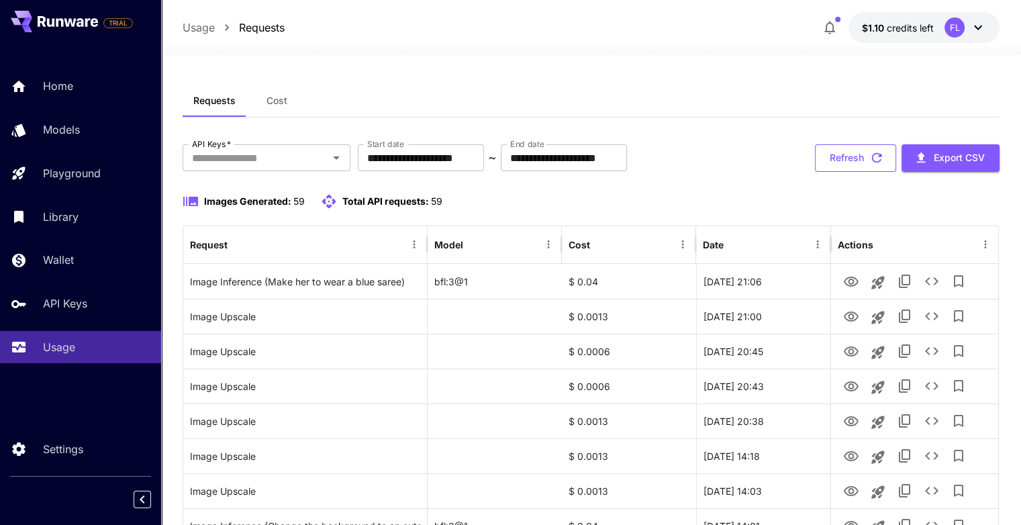
click at [836, 165] on button "Refresh" at bounding box center [855, 158] width 81 height 28
click at [837, 152] on button "Refresh" at bounding box center [855, 158] width 81 height 28
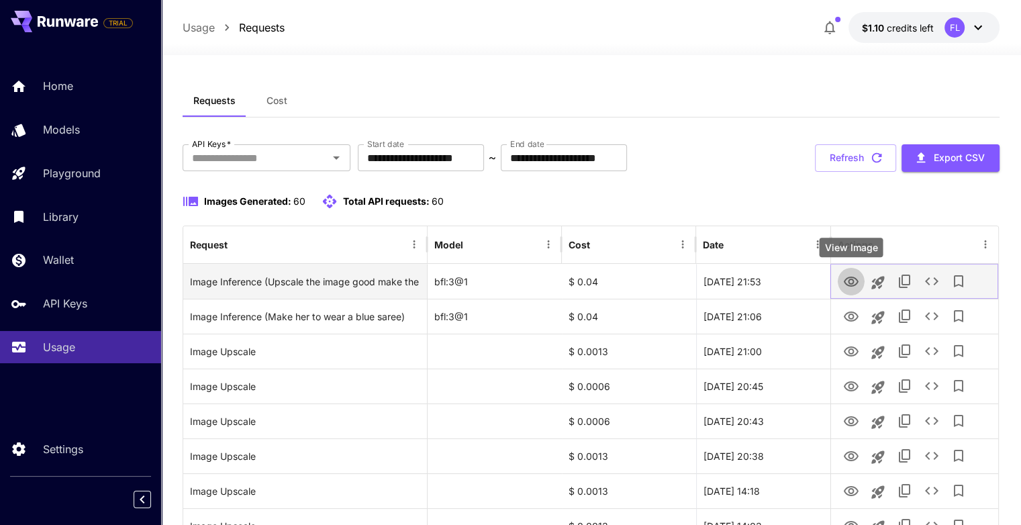
click at [849, 276] on icon "View Image" at bounding box center [851, 282] width 16 height 16
click at [376, 284] on div "Image Inference (Upscale the image good make the shirt red make it look better …" at bounding box center [305, 281] width 230 height 34
click at [849, 282] on icon "View Image" at bounding box center [851, 282] width 16 height 16
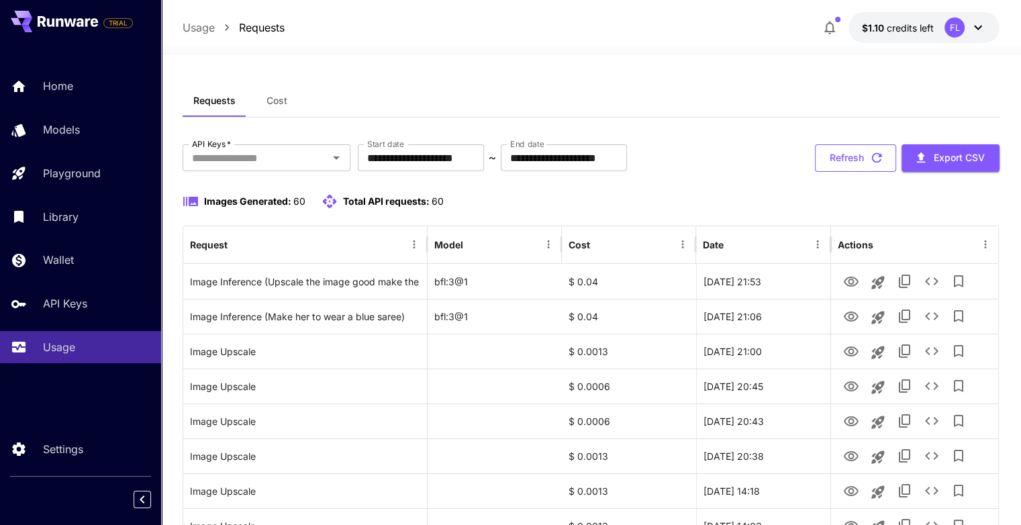
click at [845, 166] on button "Refresh" at bounding box center [855, 158] width 81 height 28
click at [831, 163] on button "Refresh" at bounding box center [855, 158] width 81 height 28
drag, startPoint x: 852, startPoint y: 128, endPoint x: 871, endPoint y: 154, distance: 32.2
click at [871, 154] on icon "button" at bounding box center [876, 157] width 15 height 15
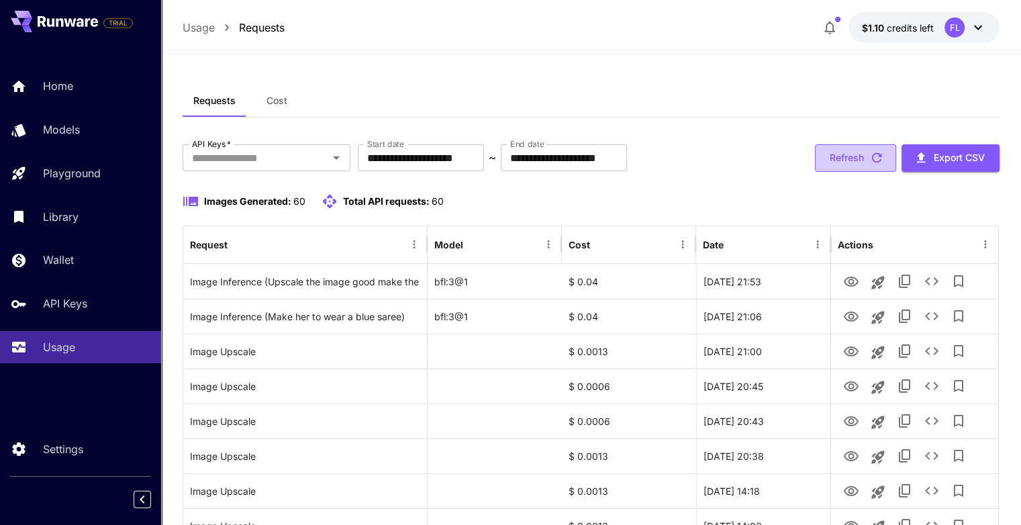
click at [831, 160] on button "Refresh" at bounding box center [855, 158] width 81 height 28
click at [846, 162] on button "Refresh" at bounding box center [855, 158] width 81 height 28
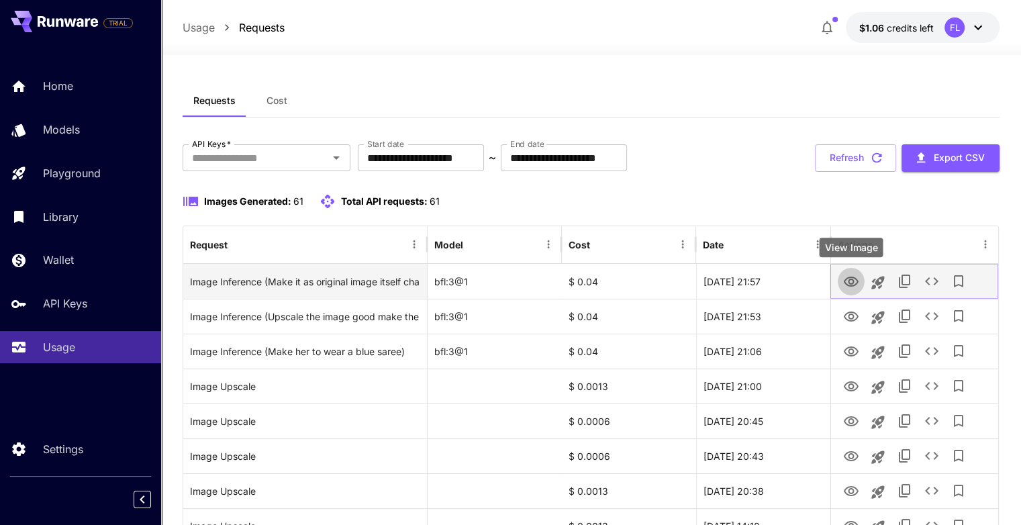
click at [847, 280] on icon "View Image" at bounding box center [851, 282] width 16 height 16
click at [356, 282] on div "Image Inference (Make it as original image itself change it as RGB with red tsh…" at bounding box center [305, 281] width 230 height 34
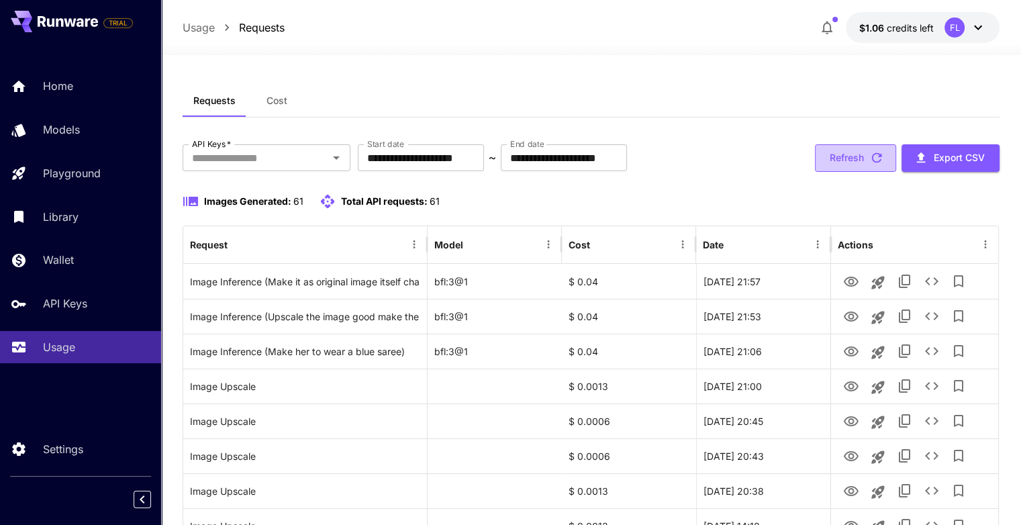
click at [854, 150] on button "Refresh" at bounding box center [855, 158] width 81 height 28
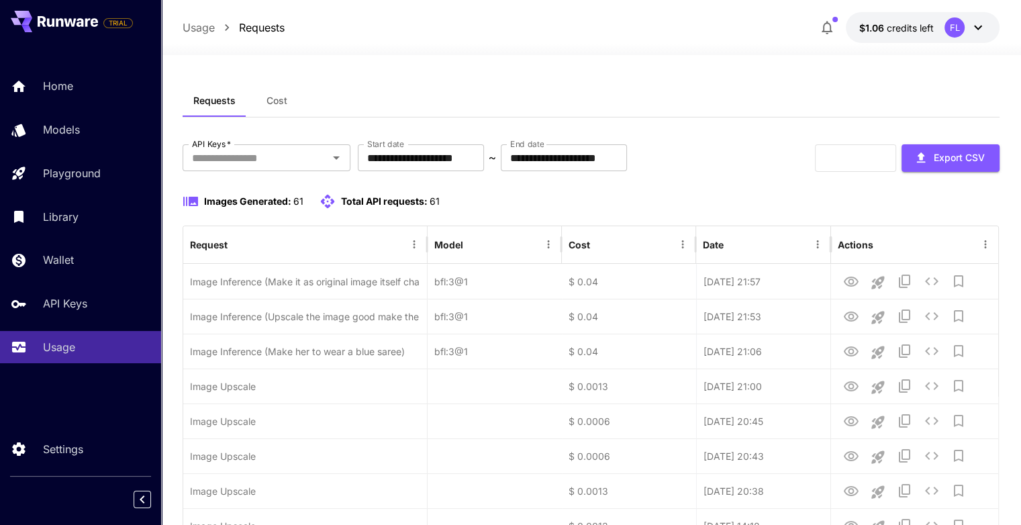
click at [854, 150] on div "Refresh Export CSV" at bounding box center [907, 158] width 185 height 28
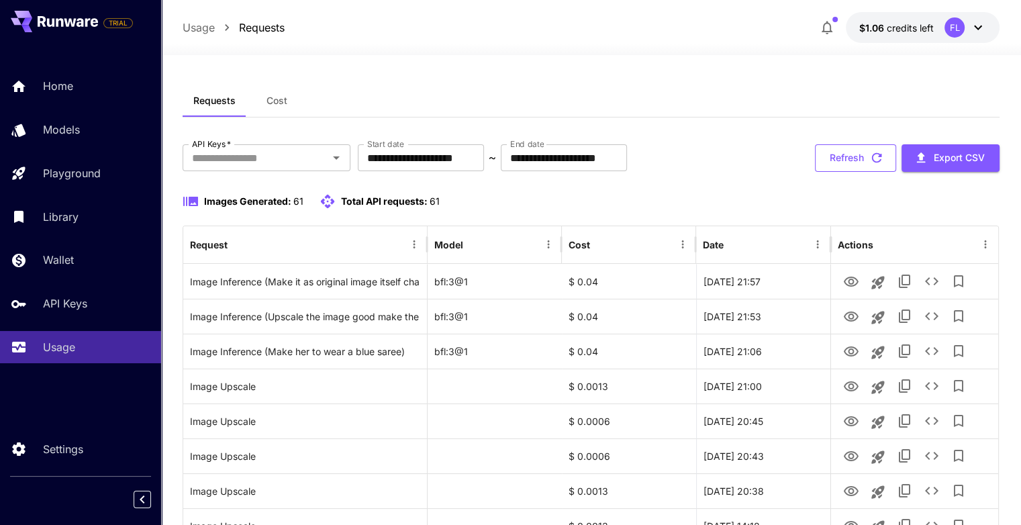
click at [844, 170] on button "Refresh" at bounding box center [855, 158] width 81 height 28
click at [851, 160] on button "Refresh" at bounding box center [855, 158] width 81 height 28
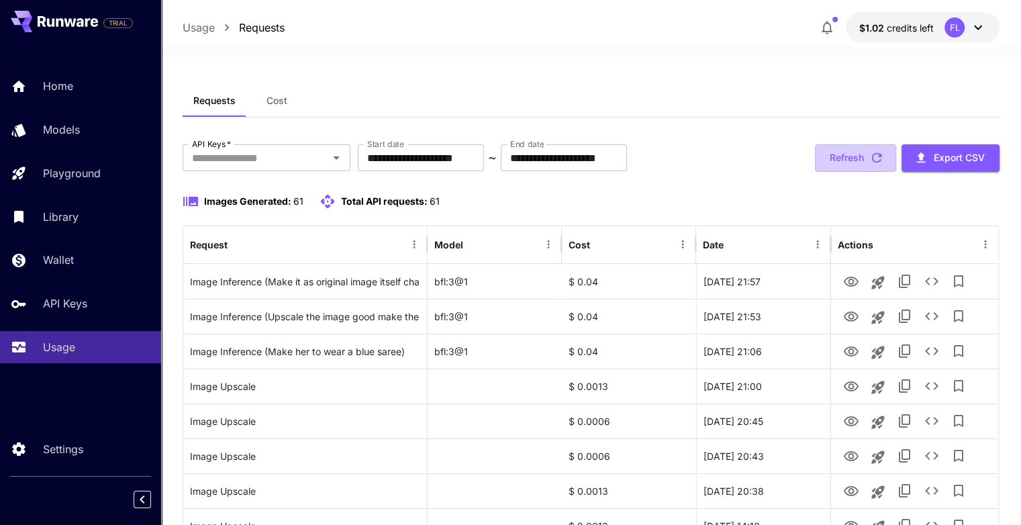
click at [851, 160] on button "Refresh" at bounding box center [855, 158] width 81 height 28
click at [875, 158] on icon "button" at bounding box center [876, 157] width 15 height 15
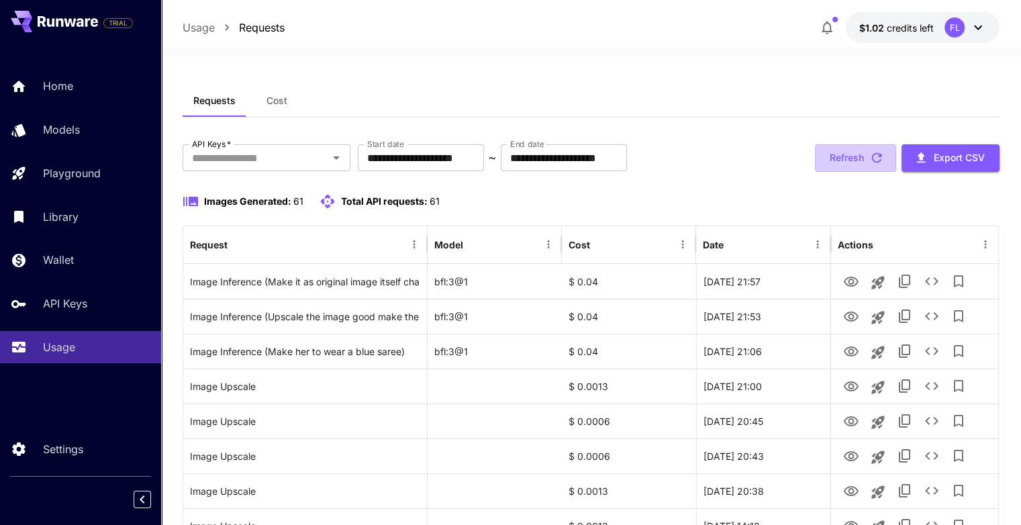
click at [875, 158] on icon "button" at bounding box center [876, 157] width 15 height 15
click at [827, 160] on button "Refresh" at bounding box center [855, 158] width 81 height 28
click at [853, 158] on button "Refresh" at bounding box center [855, 158] width 81 height 28
click at [833, 162] on button "Refresh" at bounding box center [855, 158] width 81 height 28
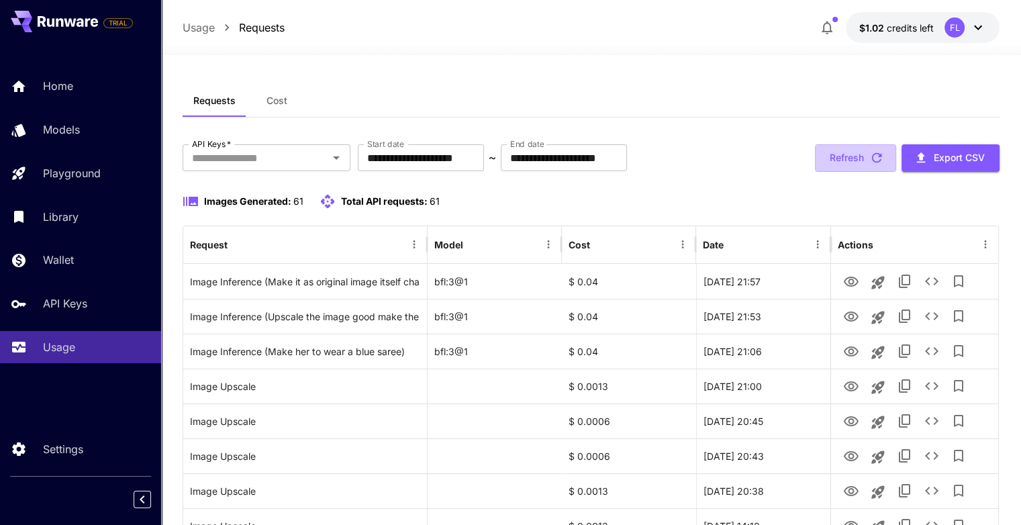
click at [833, 162] on button "Refresh" at bounding box center [855, 158] width 81 height 28
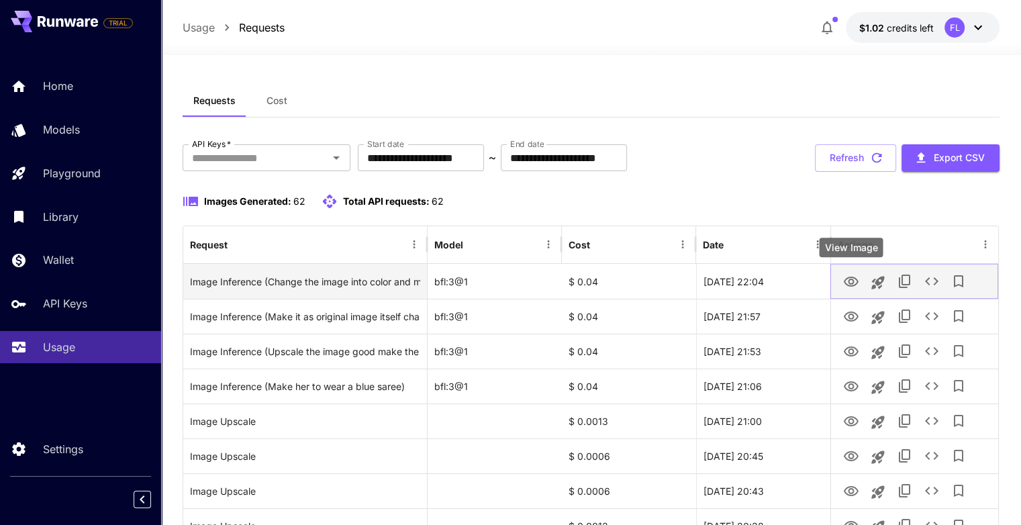
click at [845, 280] on icon "View Image" at bounding box center [851, 282] width 16 height 16
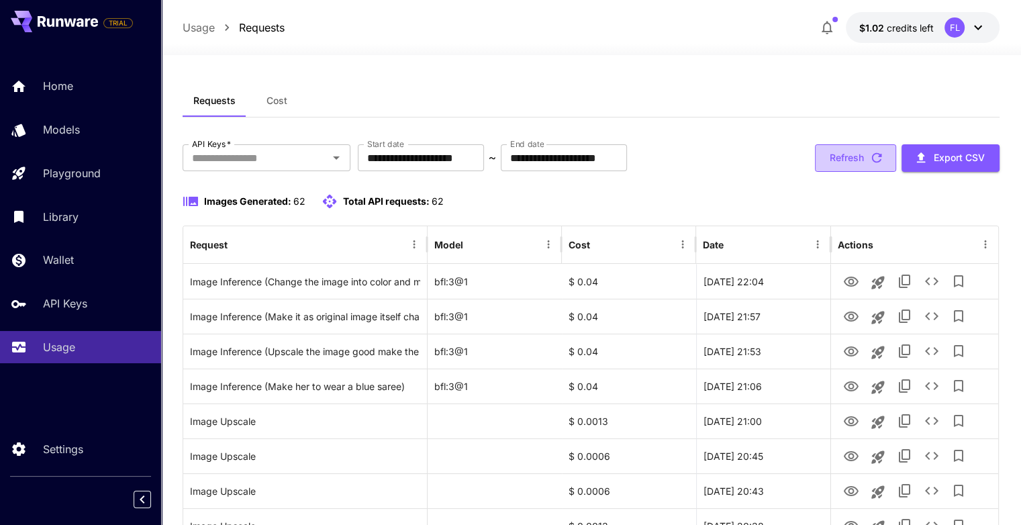
click at [839, 155] on button "Refresh" at bounding box center [855, 158] width 81 height 28
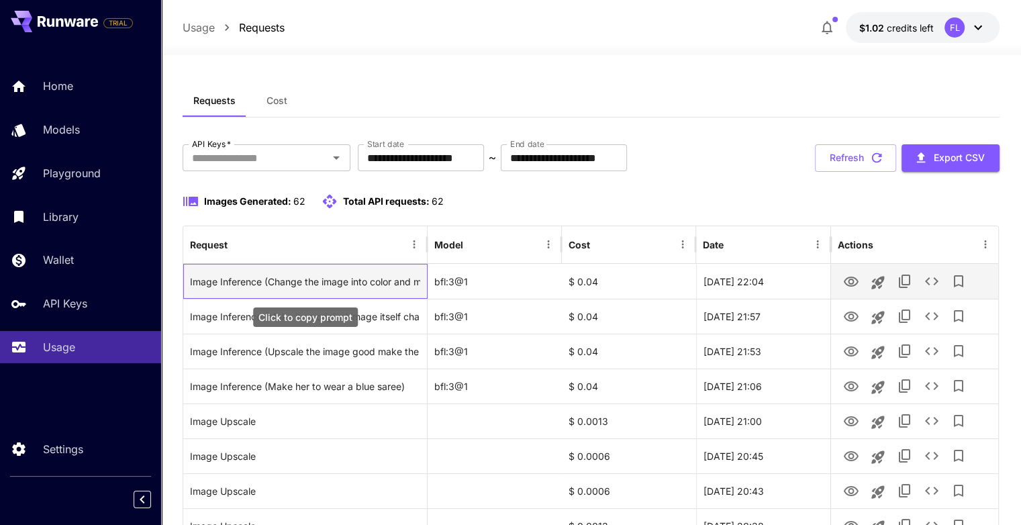
click at [373, 281] on div "Image Inference (Change the image into color and make him wear red tshirt )" at bounding box center [305, 281] width 230 height 34
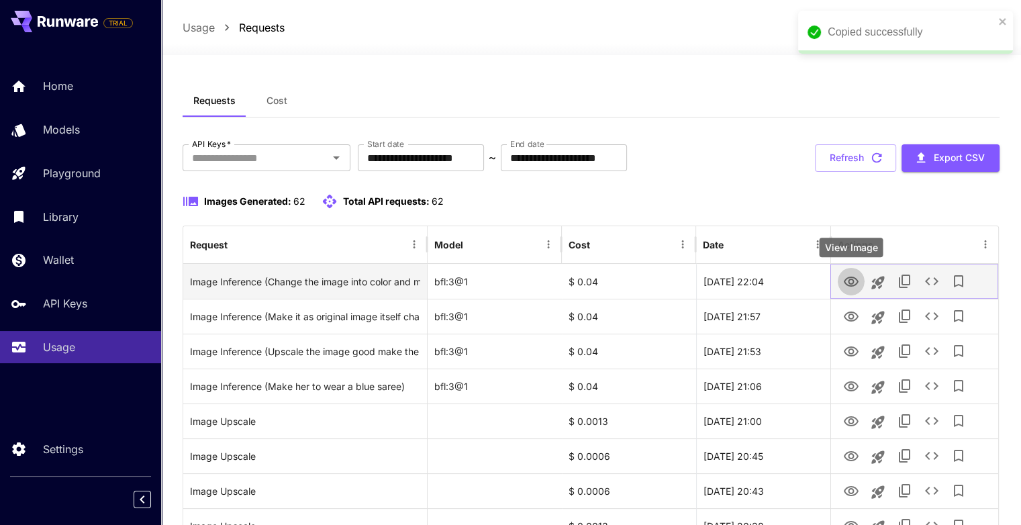
click at [847, 282] on icon "View Image" at bounding box center [851, 282] width 16 height 16
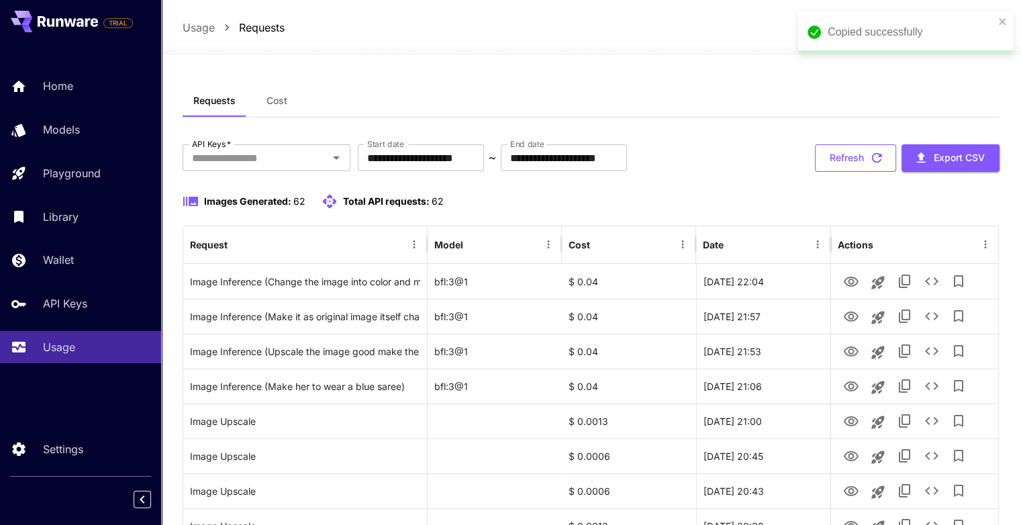
click at [855, 163] on button "Refresh" at bounding box center [855, 158] width 81 height 28
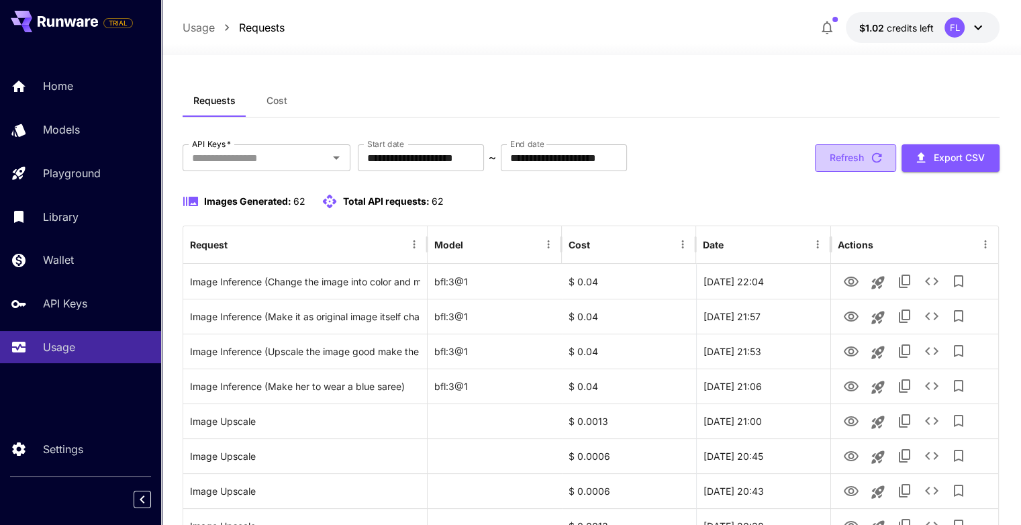
click at [847, 162] on button "Refresh" at bounding box center [855, 158] width 81 height 28
click at [852, 145] on button "Refresh" at bounding box center [855, 158] width 81 height 28
click at [849, 168] on button "Refresh" at bounding box center [855, 158] width 81 height 28
click at [835, 161] on button "Refresh" at bounding box center [855, 158] width 81 height 28
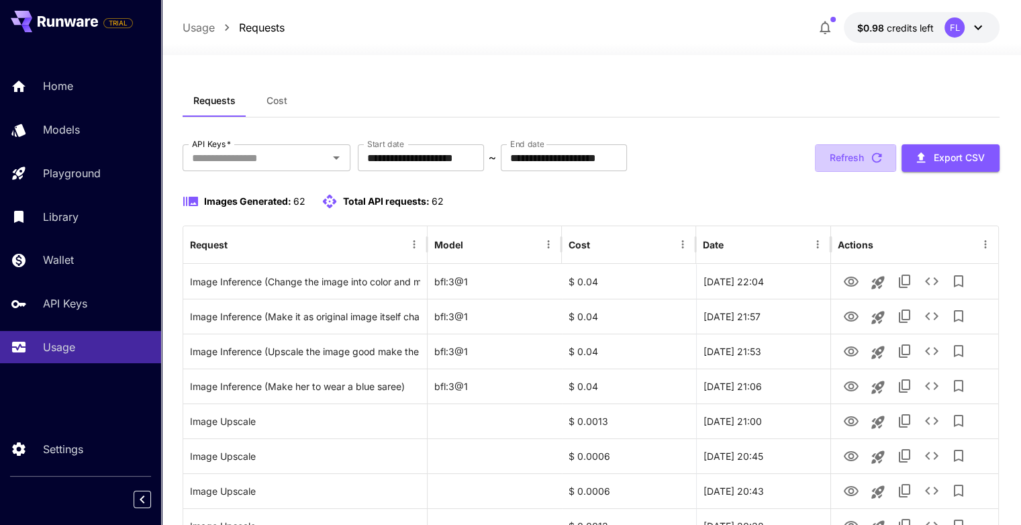
click at [835, 161] on button "Refresh" at bounding box center [855, 158] width 81 height 28
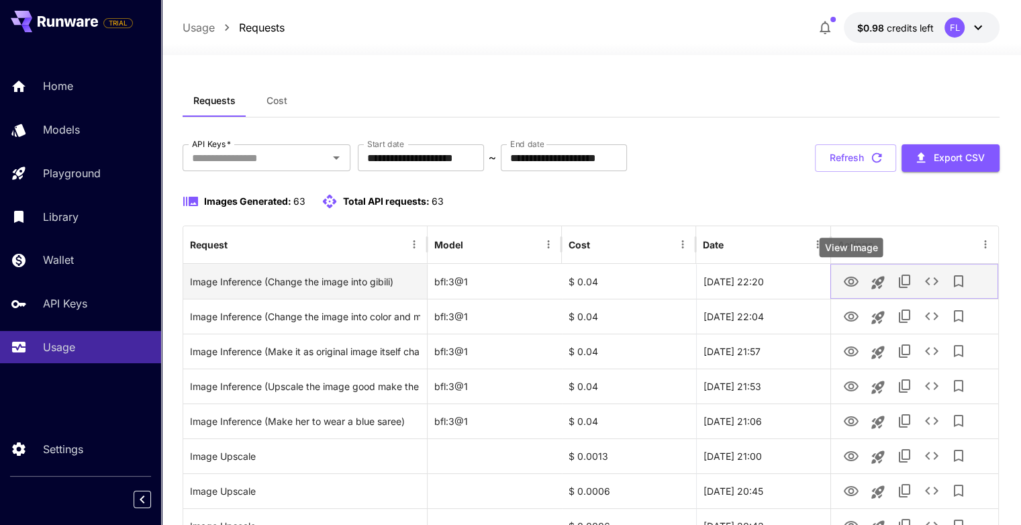
click at [853, 282] on icon "View Image" at bounding box center [851, 282] width 16 height 16
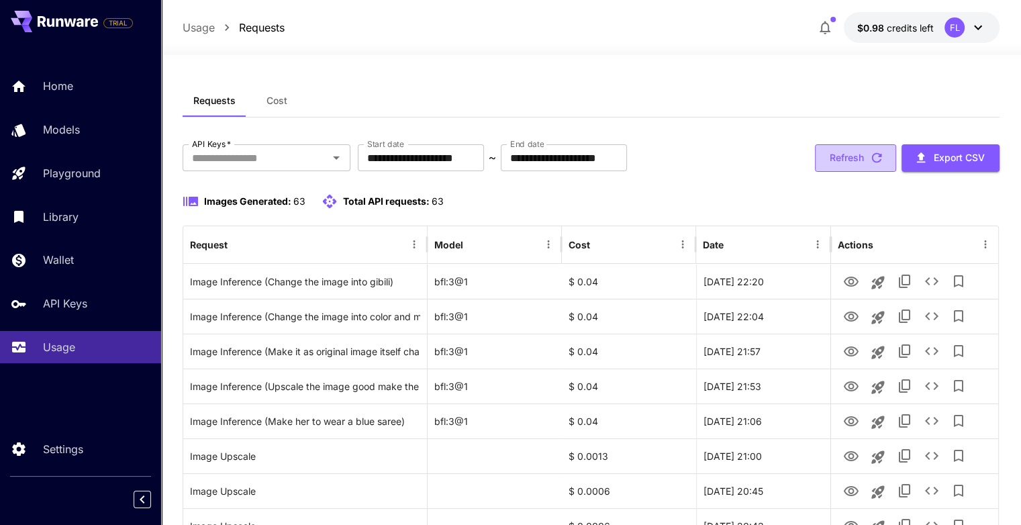
click at [835, 153] on button "Refresh" at bounding box center [855, 158] width 81 height 28
click at [837, 168] on button "Refresh" at bounding box center [855, 158] width 81 height 28
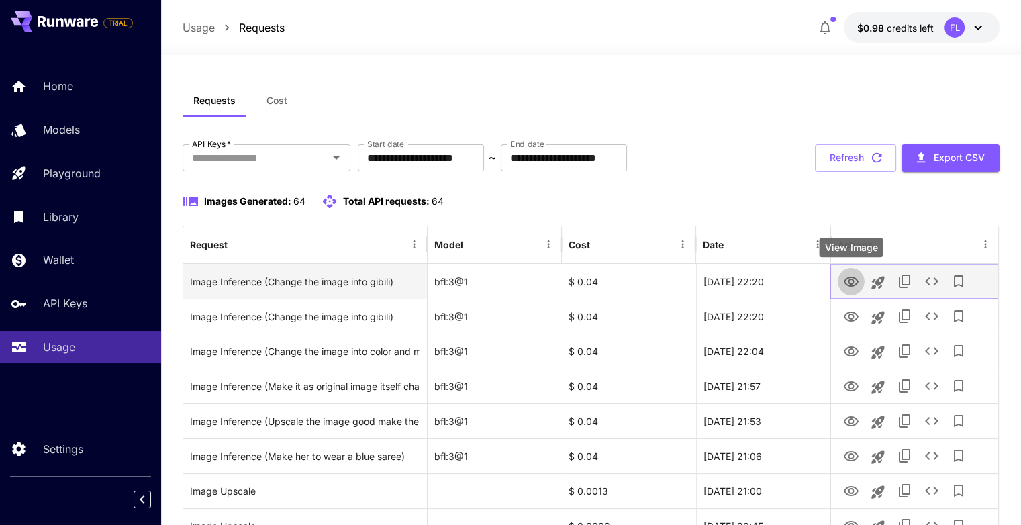
click at [851, 284] on icon "View Image" at bounding box center [851, 282] width 16 height 16
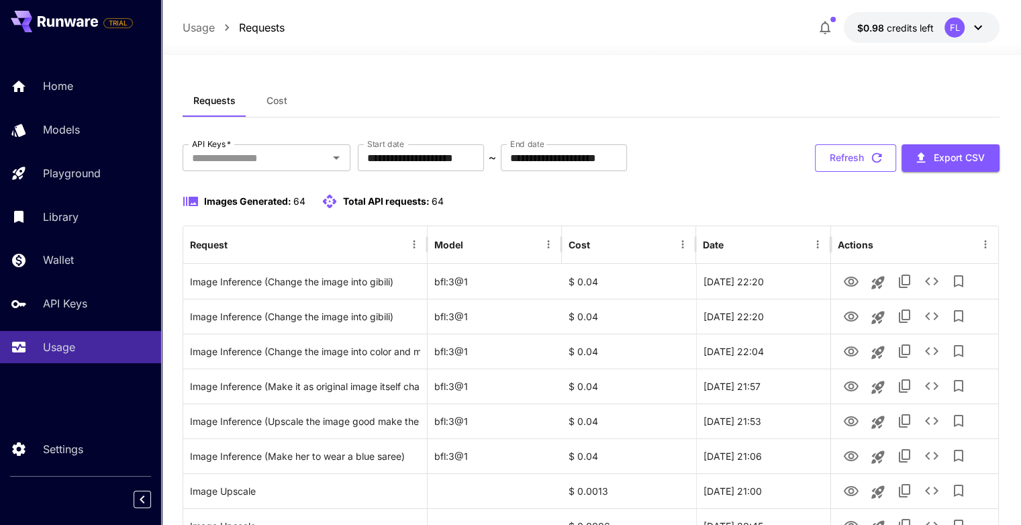
click at [847, 153] on button "Refresh" at bounding box center [855, 158] width 81 height 28
click at [843, 162] on button "Refresh" at bounding box center [855, 158] width 81 height 28
click at [869, 152] on icon "button" at bounding box center [876, 157] width 15 height 15
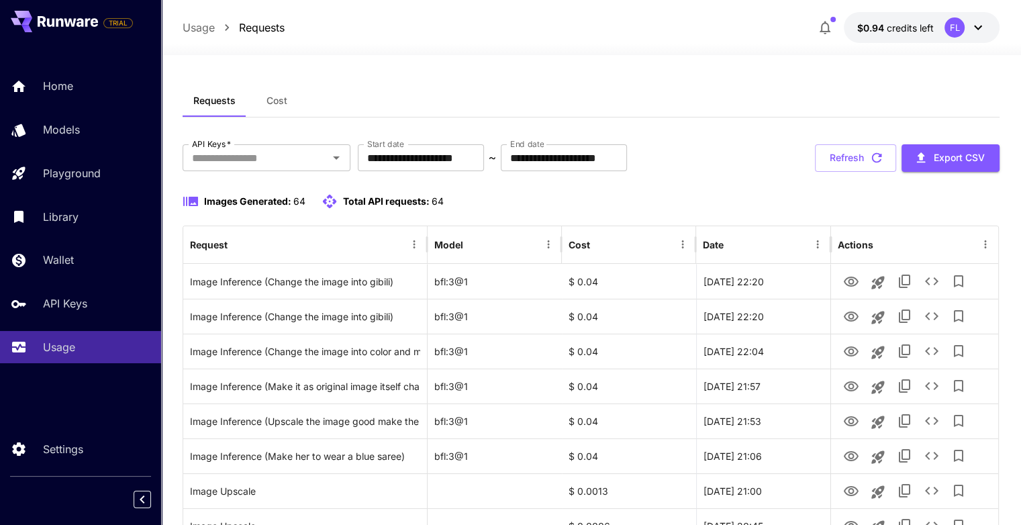
click at [869, 152] on icon "button" at bounding box center [876, 157] width 15 height 15
click at [867, 152] on button "Refresh" at bounding box center [855, 158] width 81 height 28
click at [867, 162] on button "Refresh" at bounding box center [855, 158] width 81 height 28
drag, startPoint x: 867, startPoint y: 162, endPoint x: 864, endPoint y: 155, distance: 8.1
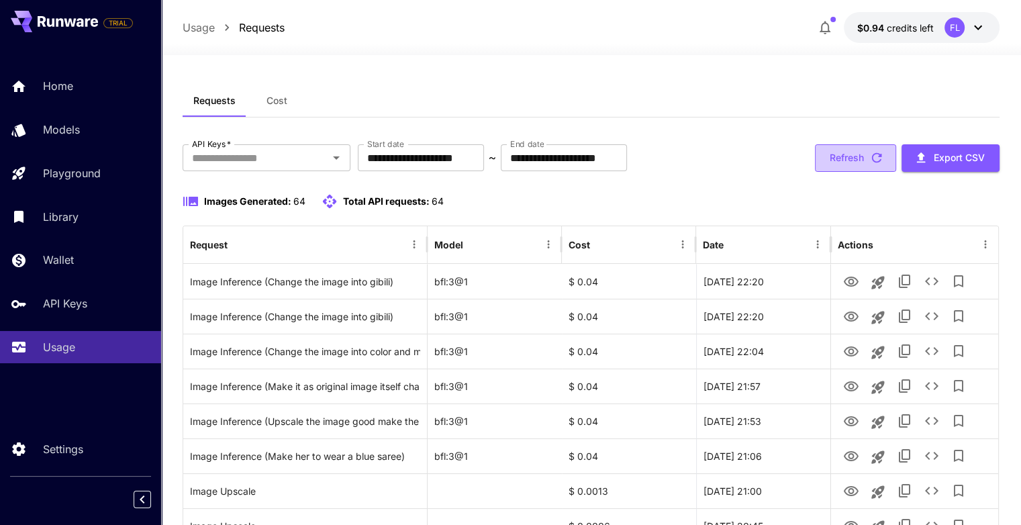
click at [864, 155] on button "Refresh" at bounding box center [855, 158] width 81 height 28
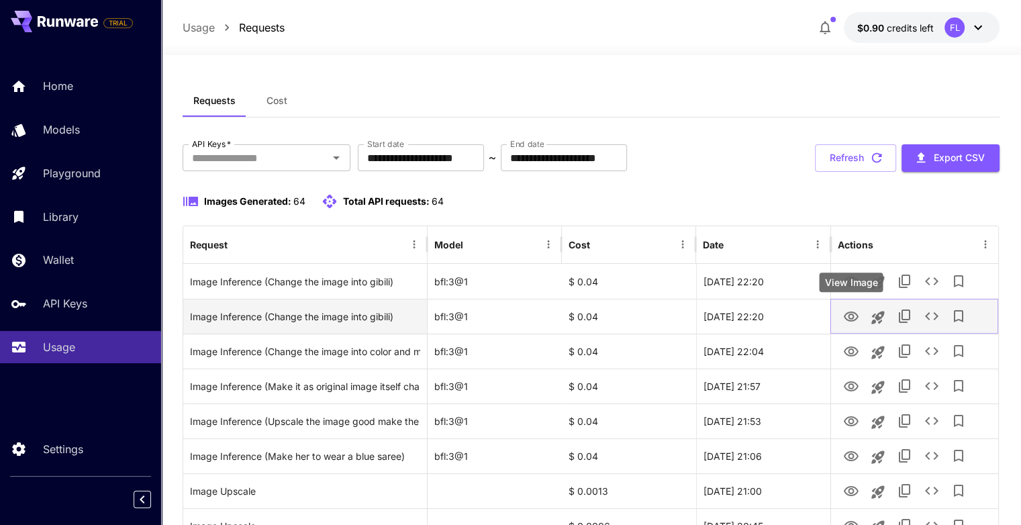
click at [847, 319] on icon "View Image" at bounding box center [851, 317] width 16 height 16
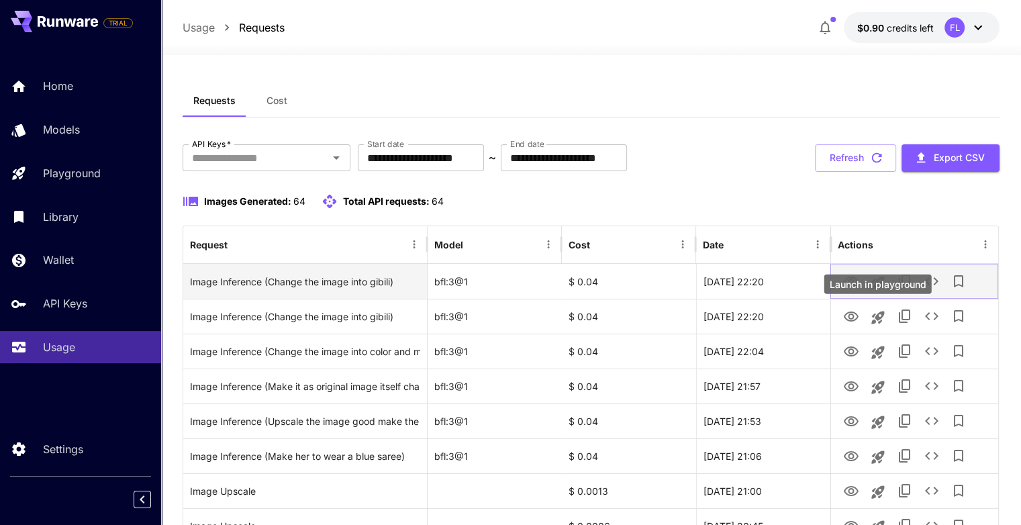
click at [853, 278] on icon "View Image" at bounding box center [851, 282] width 16 height 16
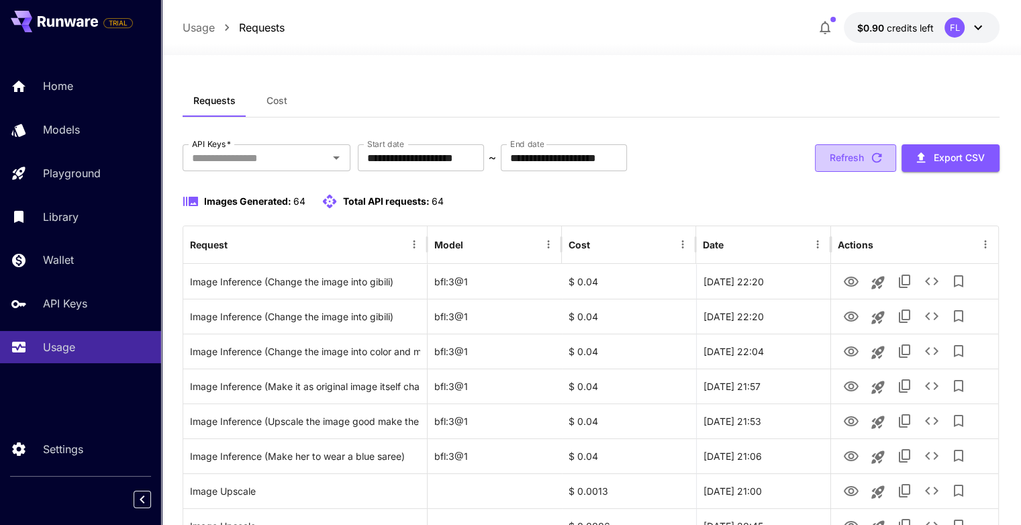
click at [840, 165] on button "Refresh" at bounding box center [855, 158] width 81 height 28
click at [847, 158] on button "Refresh" at bounding box center [855, 158] width 81 height 28
